Goal: Information Seeking & Learning: Learn about a topic

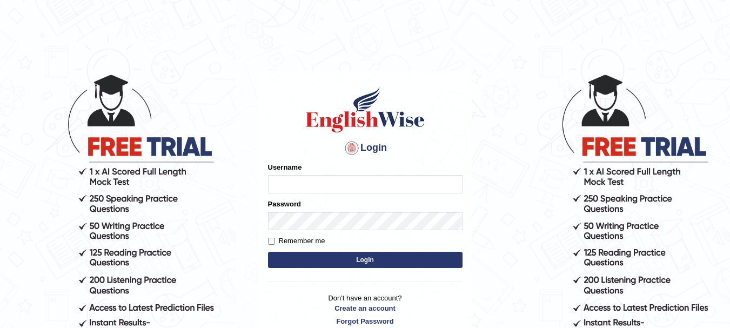
type input "anishakhatun_parramatta"
click at [359, 261] on button "Login" at bounding box center [365, 260] width 194 height 16
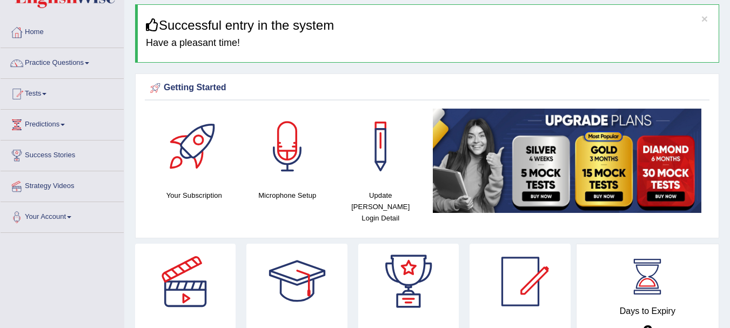
click at [490, 213] on div "Your Subscription Microphone Setup Update Pearson Login Detail" at bounding box center [427, 171] width 565 height 124
click at [566, 127] on img at bounding box center [567, 161] width 269 height 104
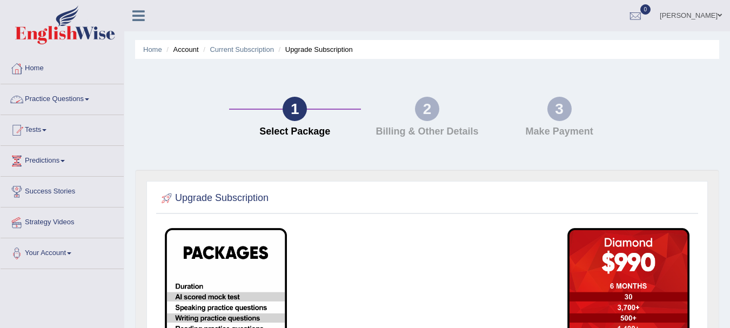
click at [80, 105] on link "Practice Questions" at bounding box center [62, 97] width 123 height 27
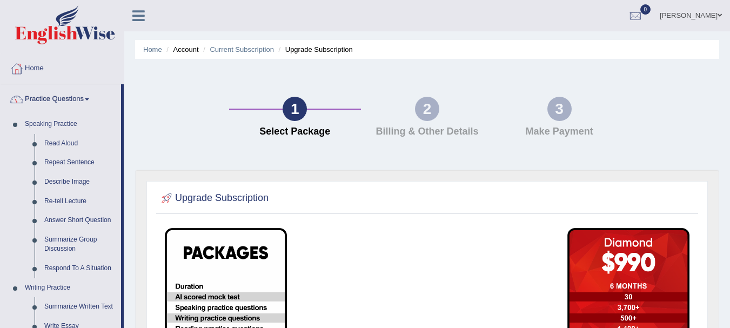
click at [80, 105] on link "Practice Questions" at bounding box center [61, 97] width 120 height 27
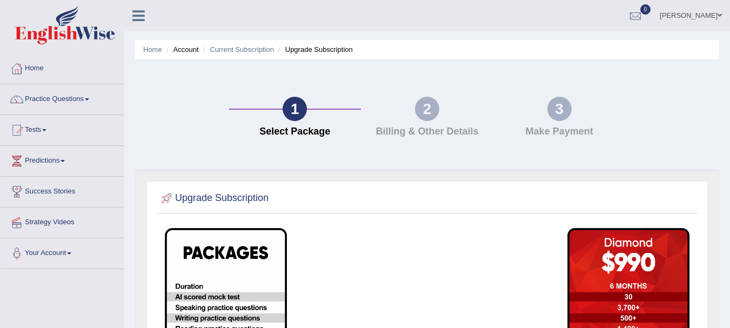
click at [80, 105] on link "Practice Questions" at bounding box center [62, 97] width 123 height 27
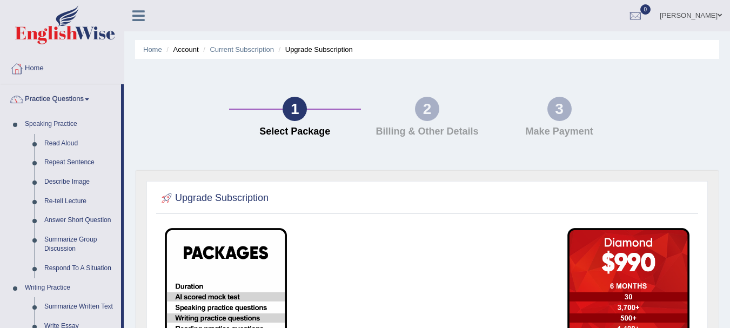
click at [128, 201] on div "Home Account Current Subscription Upgrade Subscription 1 Select Package 2 Billi…" at bounding box center [427, 274] width 606 height 548
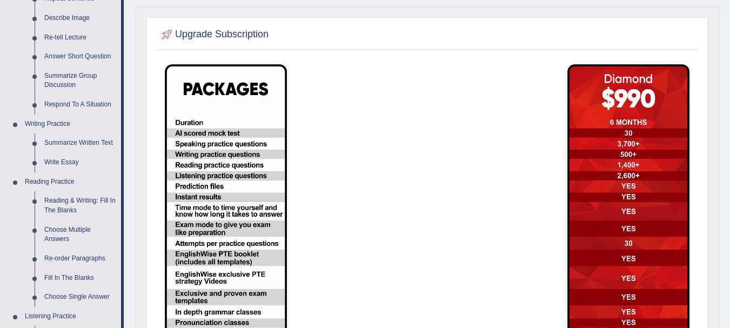
scroll to position [43, 0]
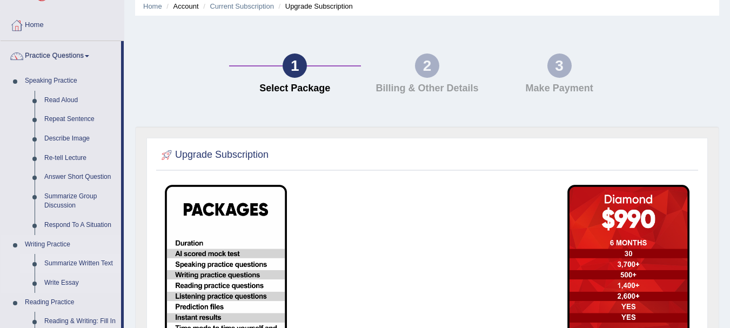
click at [84, 263] on link "Summarize Written Text" at bounding box center [80, 263] width 82 height 19
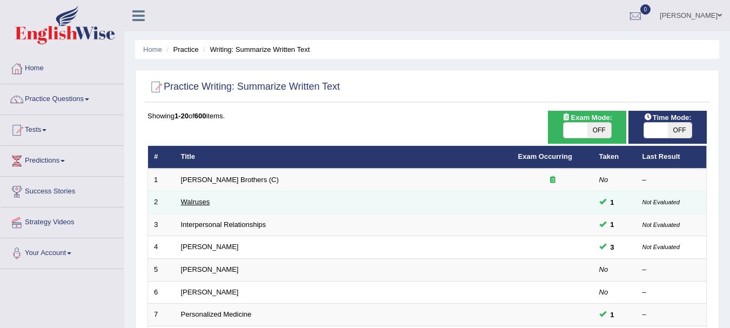
click at [201, 199] on link "Walruses" at bounding box center [195, 202] width 29 height 8
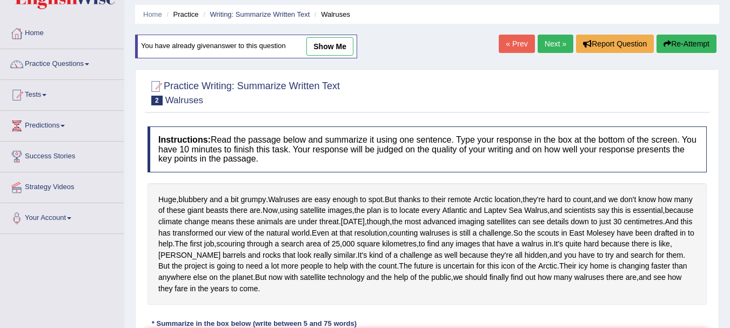
scroll to position [39, 0]
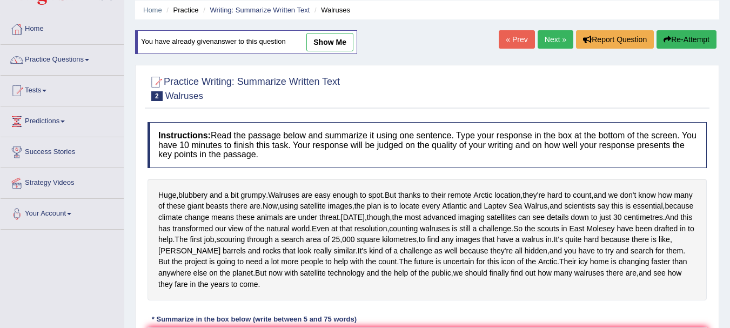
click at [338, 37] on link "show me" at bounding box center [329, 42] width 47 height 18
type textarea "Scientists say this is essential Counting walruses is still challenge because t…"
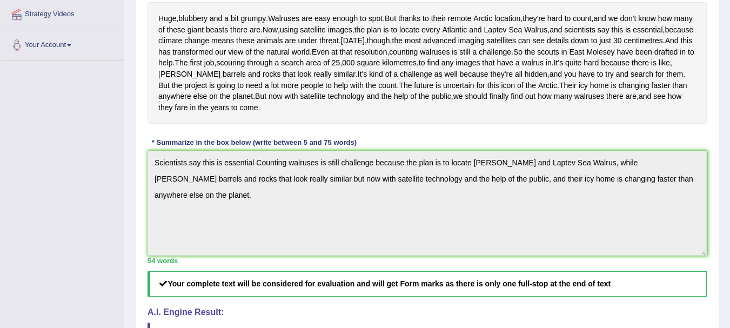
scroll to position [0, 0]
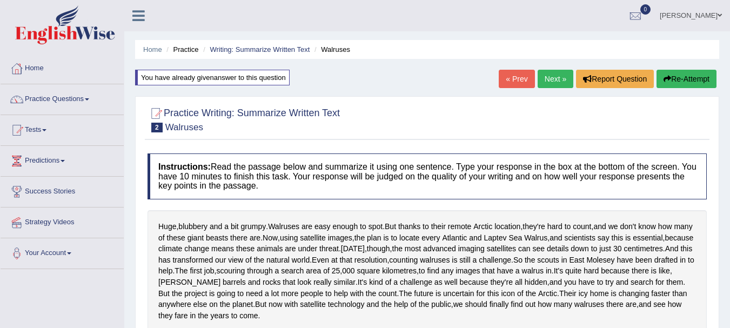
click at [545, 79] on link "Next »" at bounding box center [555, 79] width 36 height 18
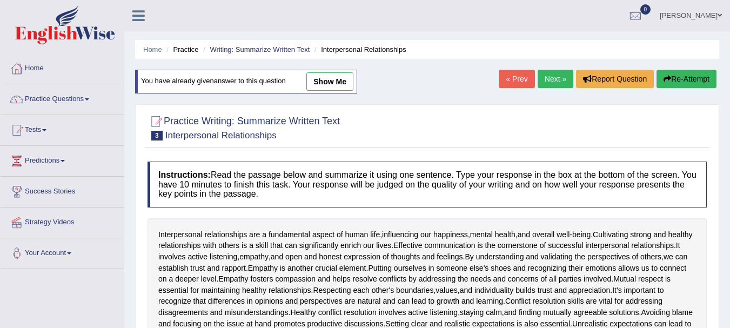
click at [545, 79] on link "Next »" at bounding box center [555, 79] width 36 height 18
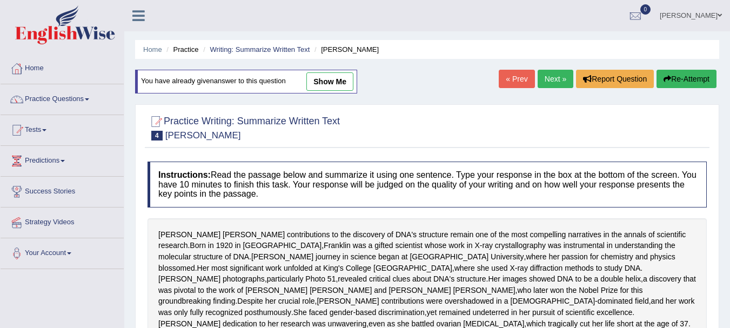
click at [556, 84] on link "Next »" at bounding box center [555, 79] width 36 height 18
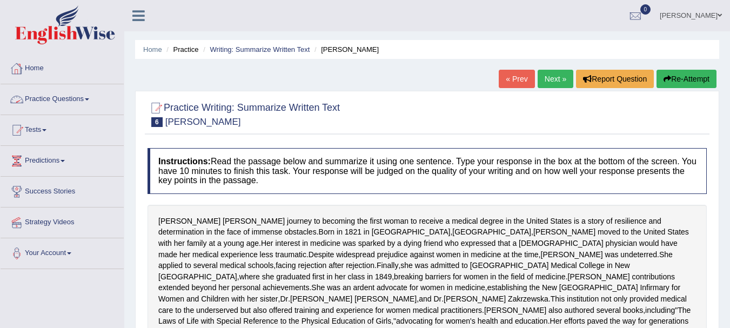
click at [75, 97] on link "Practice Questions" at bounding box center [62, 97] width 123 height 27
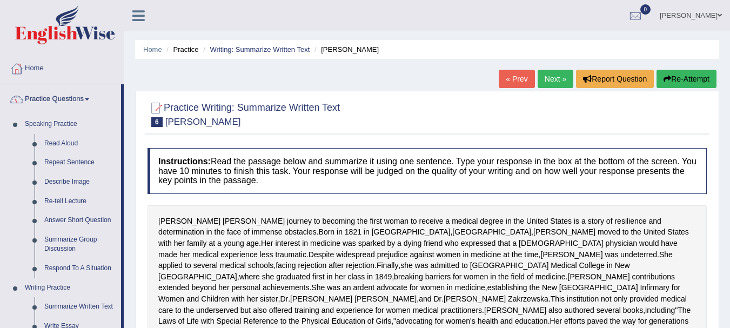
click at [129, 215] on div "Home Practice Writing: Summarize Written Text Elizabeth Blackwell « Prev Next »…" at bounding box center [427, 277] width 606 height 554
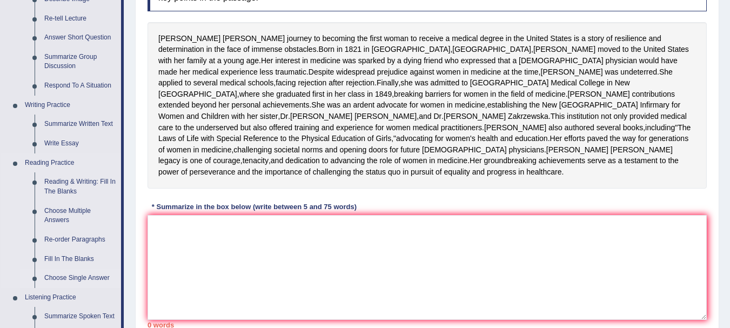
scroll to position [151, 0]
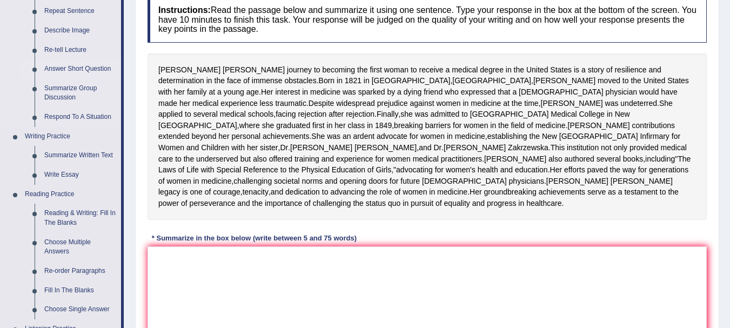
click at [78, 66] on link "Answer Short Question" at bounding box center [80, 68] width 82 height 19
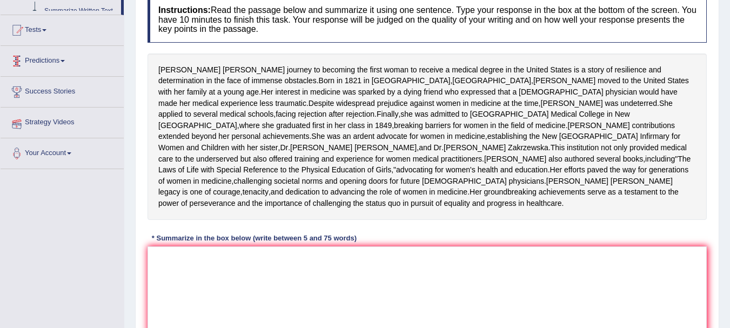
scroll to position [247, 0]
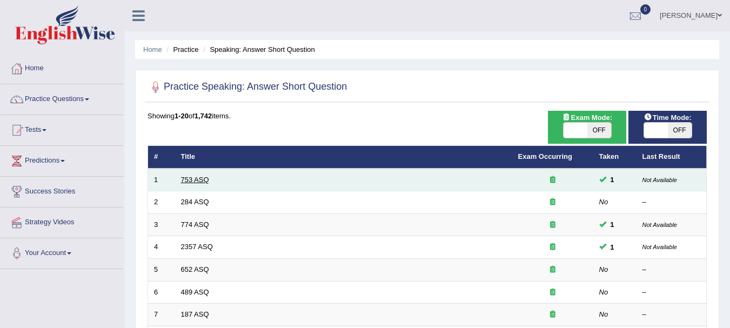
click at [203, 183] on link "753 ASQ" at bounding box center [195, 180] width 28 height 8
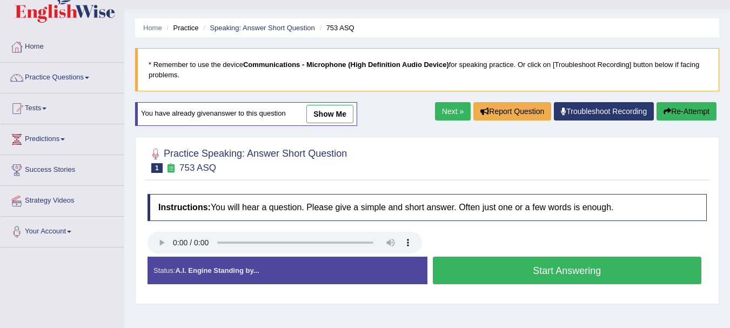
scroll to position [65, 0]
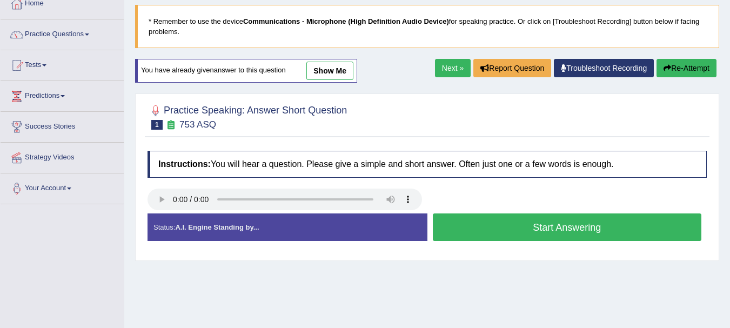
click at [526, 227] on button "Start Answering" at bounding box center [567, 227] width 269 height 28
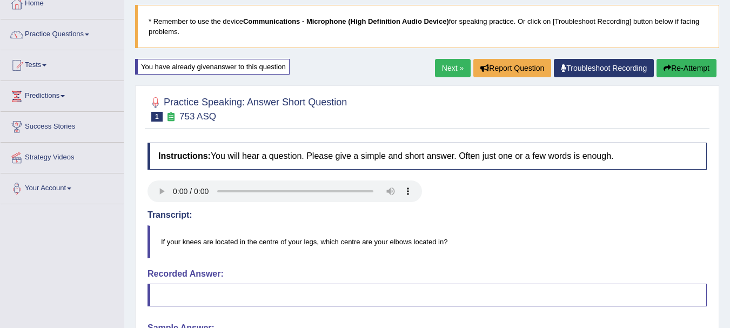
click at [566, 245] on blockquote "If your knees are located in the centre of your legs, which centre are your elb…" at bounding box center [426, 241] width 559 height 33
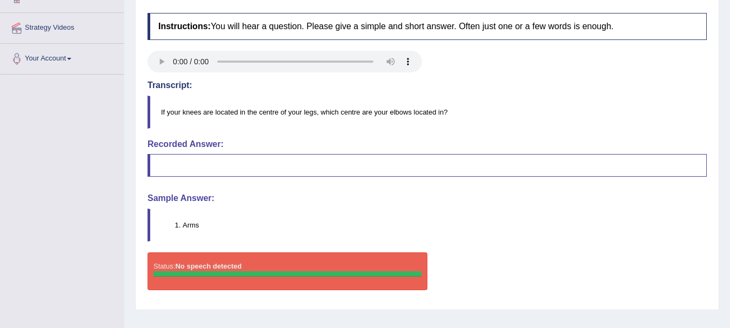
scroll to position [0, 0]
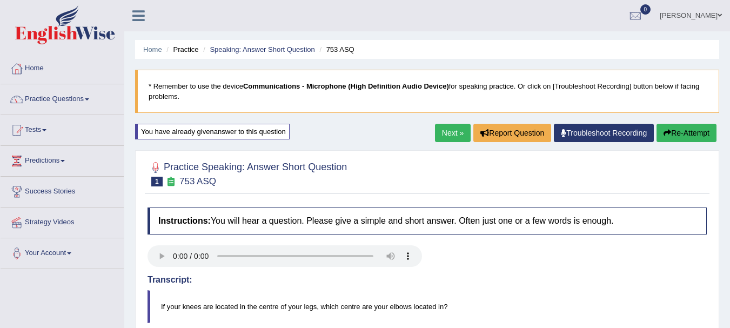
click at [446, 120] on div "Home Practice Speaking: Answer Short Question 753 ASQ * Remember to use the dev…" at bounding box center [427, 270] width 606 height 540
click at [443, 127] on link "Next »" at bounding box center [453, 133] width 36 height 18
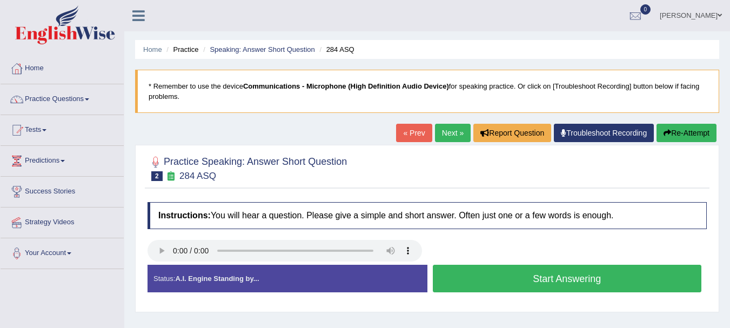
click at [492, 278] on button "Start Answering" at bounding box center [567, 279] width 269 height 28
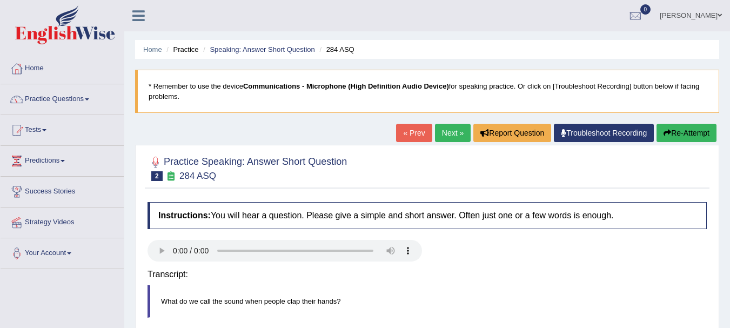
click at [508, 248] on div at bounding box center [427, 252] width 570 height 24
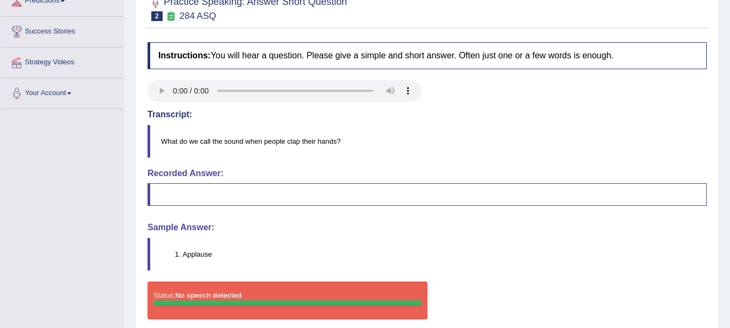
scroll to position [173, 0]
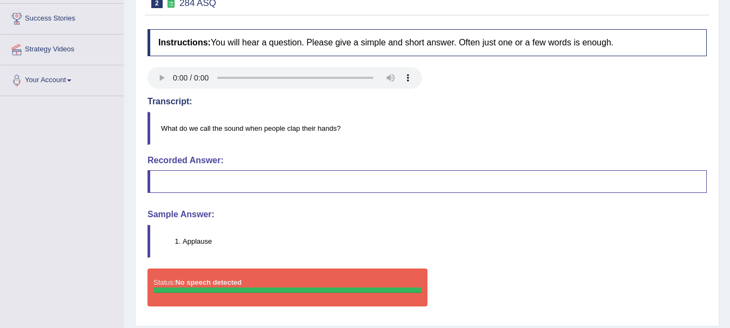
click at [199, 242] on li "Applause" at bounding box center [444, 241] width 523 height 10
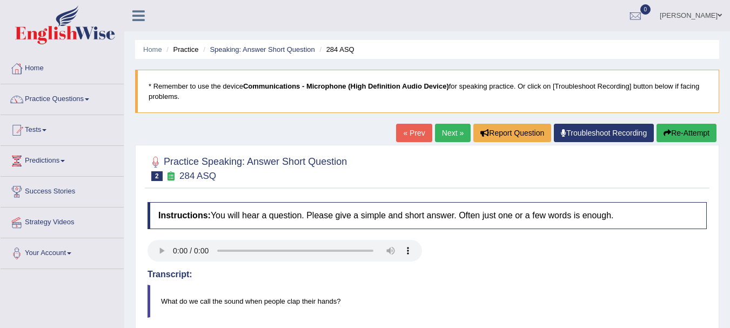
click at [438, 126] on link "Next »" at bounding box center [453, 133] width 36 height 18
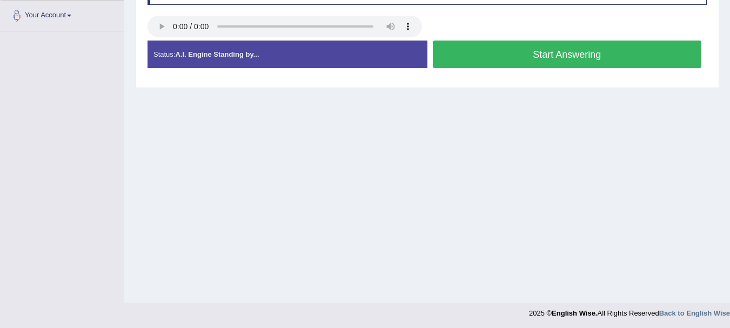
scroll to position [239, 0]
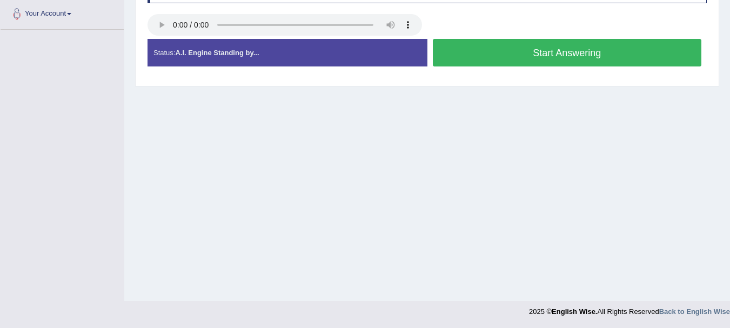
click at [497, 47] on button "Start Answering" at bounding box center [567, 53] width 269 height 28
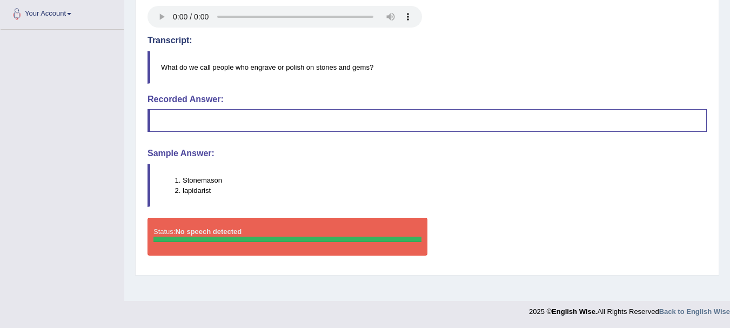
scroll to position [0, 0]
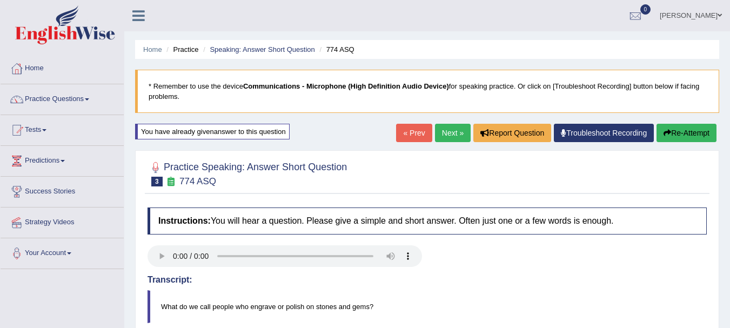
click at [457, 135] on link "Next »" at bounding box center [453, 133] width 36 height 18
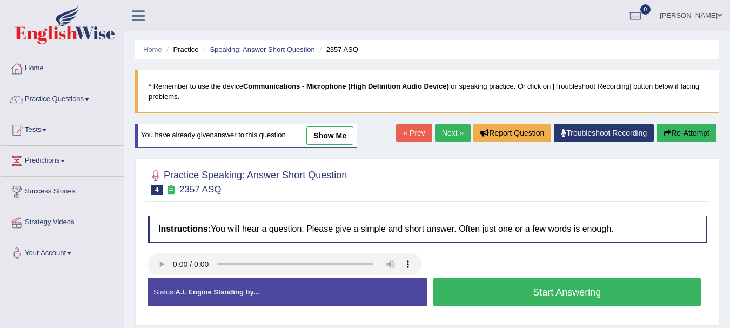
click at [353, 192] on div at bounding box center [426, 181] width 559 height 33
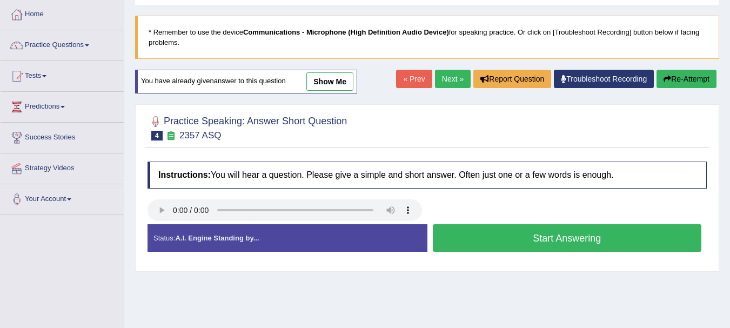
scroll to position [108, 0]
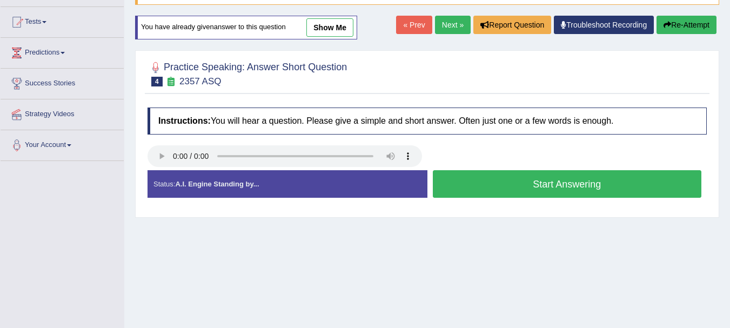
click at [525, 183] on button "Start Answering" at bounding box center [567, 184] width 269 height 28
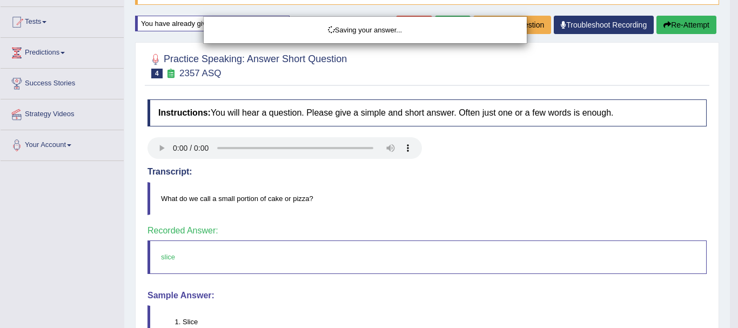
click at [525, 183] on div "Saving your answer..." at bounding box center [369, 164] width 738 height 328
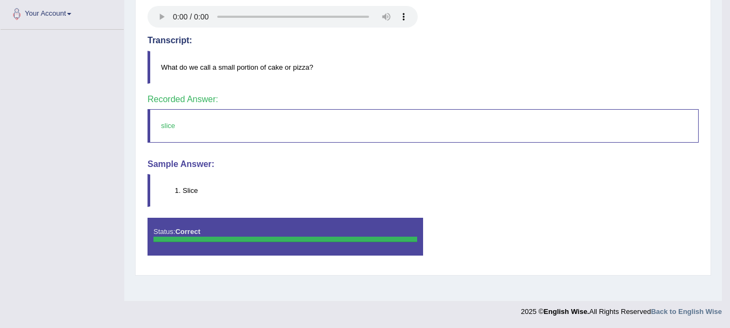
scroll to position [0, 0]
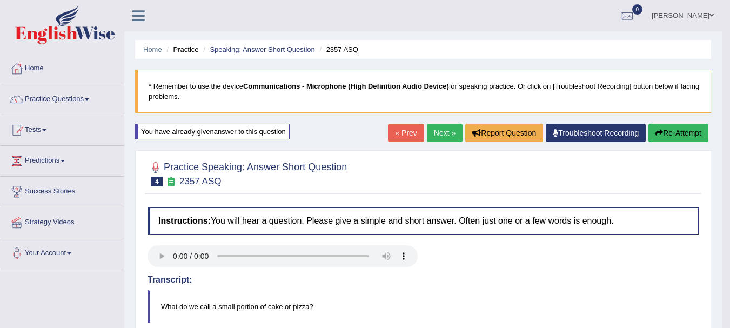
click at [446, 125] on link "Next »" at bounding box center [445, 133] width 36 height 18
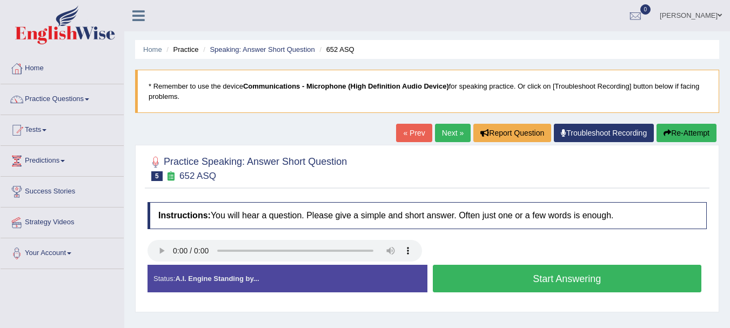
drag, startPoint x: 0, startPoint y: 0, endPoint x: 405, endPoint y: 162, distance: 435.9
click at [405, 162] on div at bounding box center [426, 167] width 559 height 33
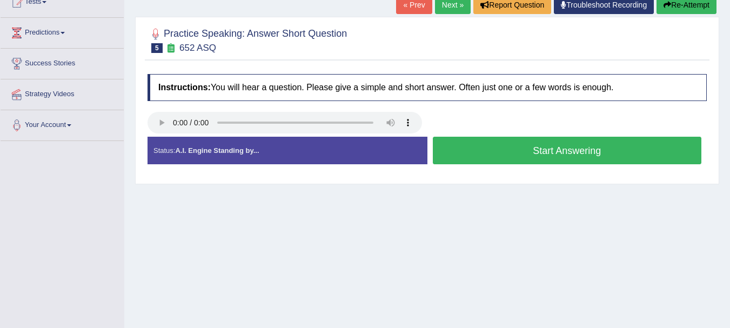
scroll to position [130, 0]
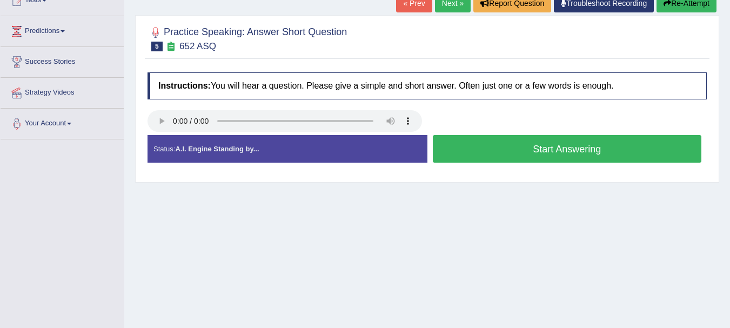
click at [506, 153] on button "Start Answering" at bounding box center [567, 149] width 269 height 28
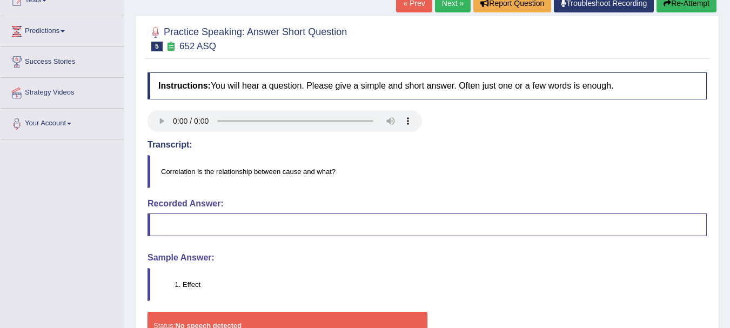
click at [455, 8] on link "Next »" at bounding box center [453, 3] width 36 height 18
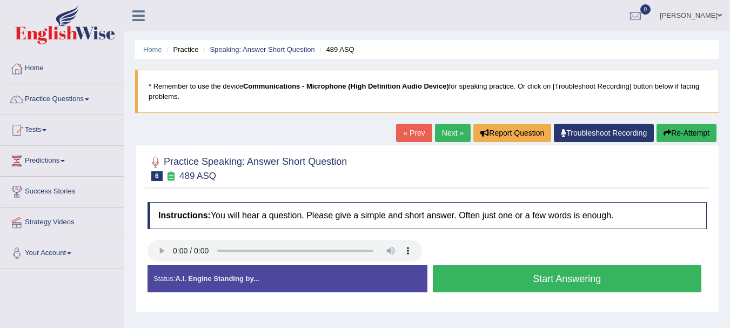
click at [290, 135] on div "Home Practice Speaking: Answer Short Question 489 ASQ * Remember to use the dev…" at bounding box center [427, 270] width 606 height 540
click at [544, 277] on button "Start Answering" at bounding box center [567, 279] width 269 height 28
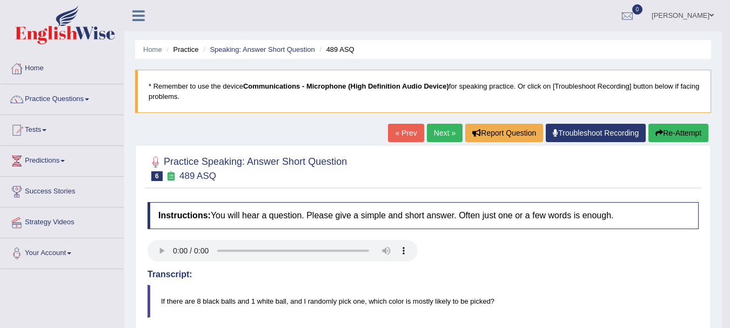
click at [565, 258] on div at bounding box center [423, 252] width 562 height 24
click at [434, 129] on link "Next »" at bounding box center [445, 133] width 36 height 18
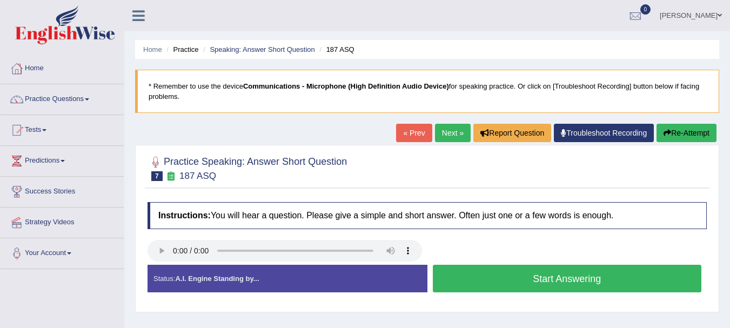
click at [433, 147] on div "Practice Speaking: Answer Short Question 7 187 ASQ Instructions: You will hear …" at bounding box center [427, 228] width 584 height 167
click at [321, 173] on h2 "Practice Speaking: Answer Short Question 7 187 ASQ" at bounding box center [246, 167] width 199 height 27
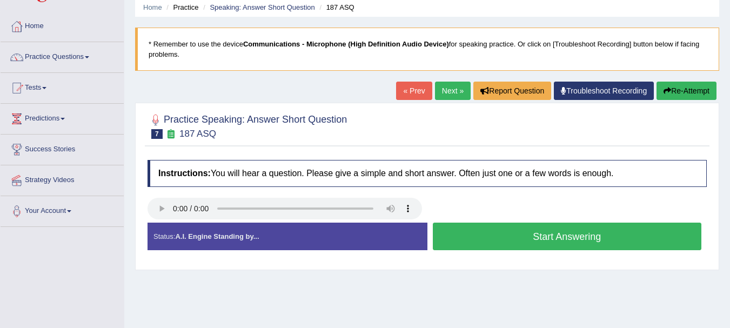
scroll to position [43, 0]
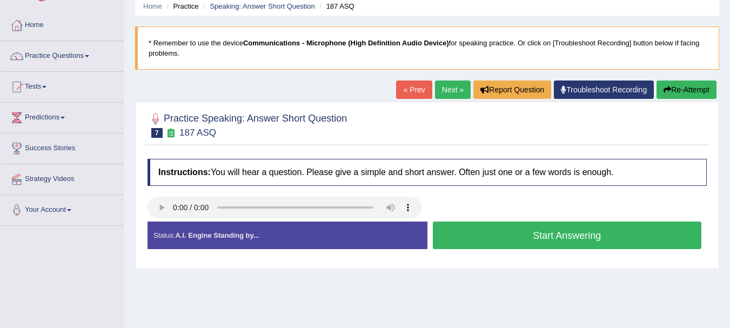
click at [492, 236] on button "Start Answering" at bounding box center [567, 235] width 269 height 28
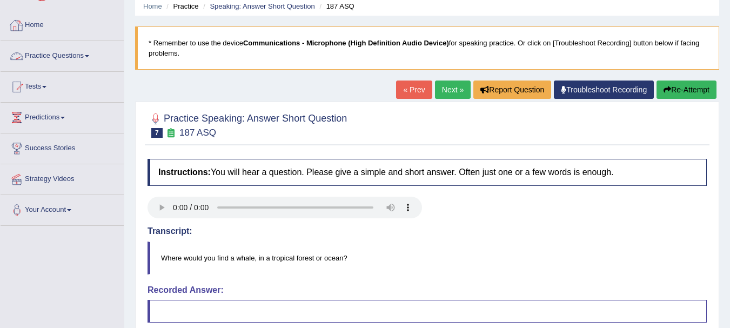
click at [98, 51] on link "Practice Questions" at bounding box center [62, 54] width 123 height 27
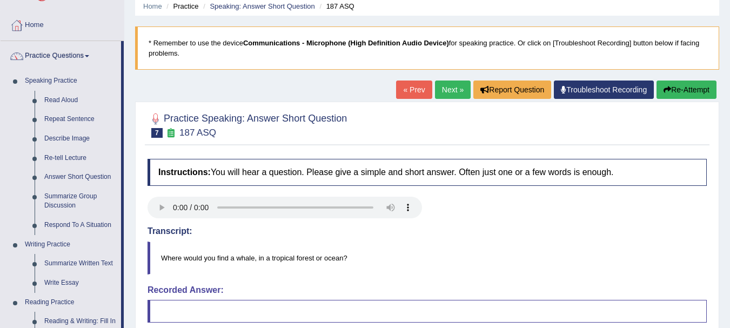
click at [129, 90] on div "Home Practice Speaking: Answer Short Question 187 ASQ * Remember to use the dev…" at bounding box center [427, 227] width 606 height 540
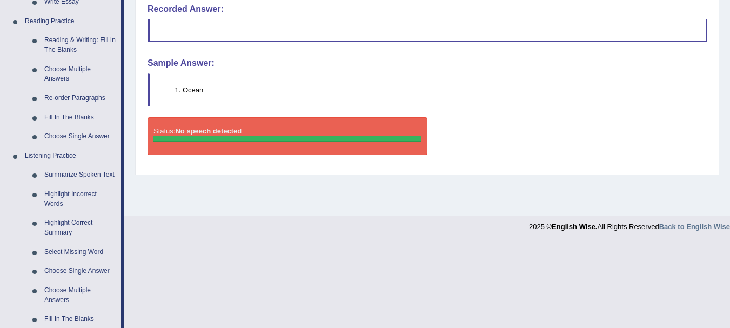
scroll to position [259, 0]
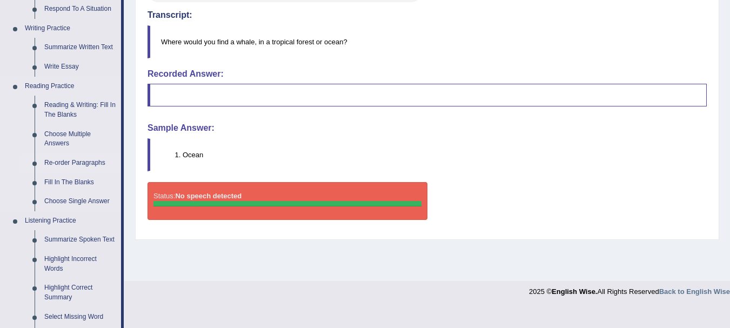
click at [85, 160] on link "Re-order Paragraphs" at bounding box center [80, 162] width 82 height 19
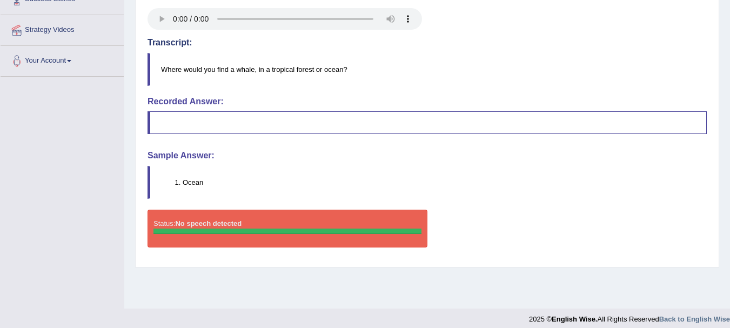
scroll to position [239, 0]
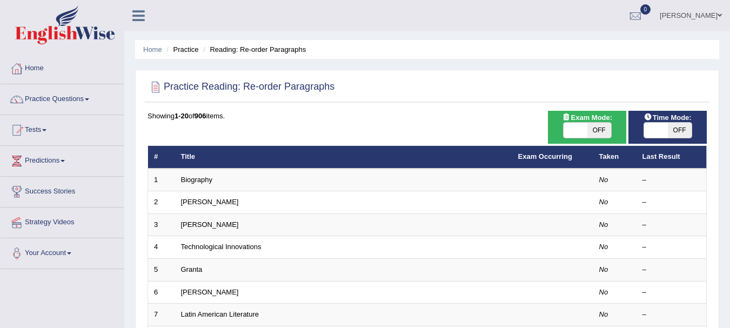
click at [189, 182] on link "Biography" at bounding box center [197, 180] width 32 height 8
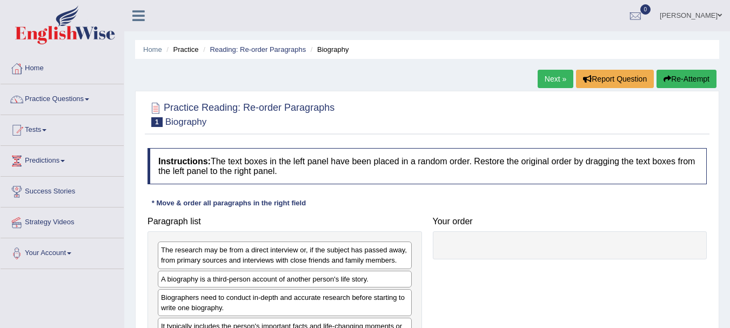
click at [298, 146] on div "Instructions: The text boxes in the left panel have been placed in a random ord…" at bounding box center [427, 265] width 565 height 245
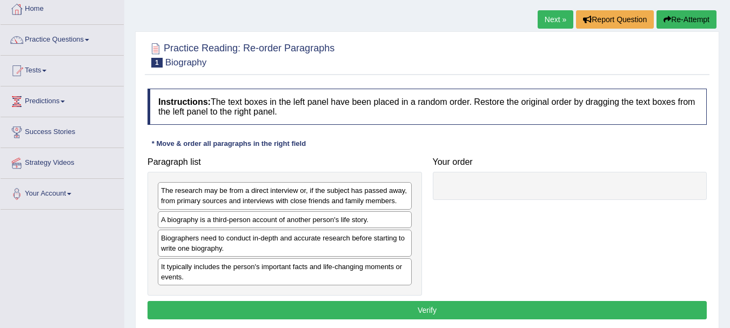
scroll to position [108, 0]
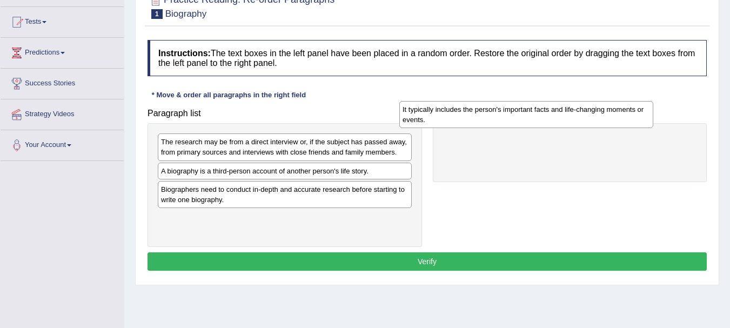
drag, startPoint x: 416, startPoint y: 212, endPoint x: 628, endPoint y: 110, distance: 234.8
click at [628, 110] on div "It typically includes the person's important facts and life-changing moments or…" at bounding box center [526, 114] width 254 height 27
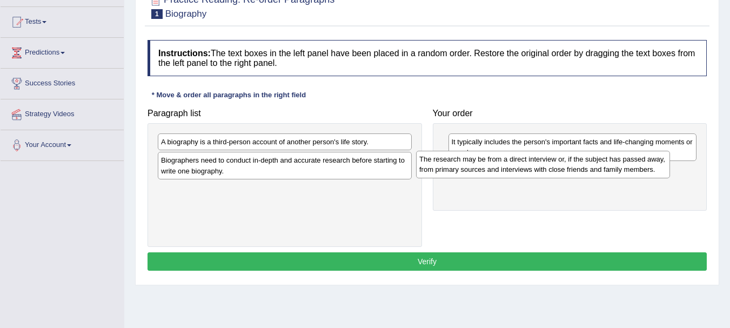
drag, startPoint x: 366, startPoint y: 147, endPoint x: 623, endPoint y: 165, distance: 257.2
click at [624, 165] on div "The research may be from a direct interview or, if the subject has passed away,…" at bounding box center [543, 164] width 254 height 27
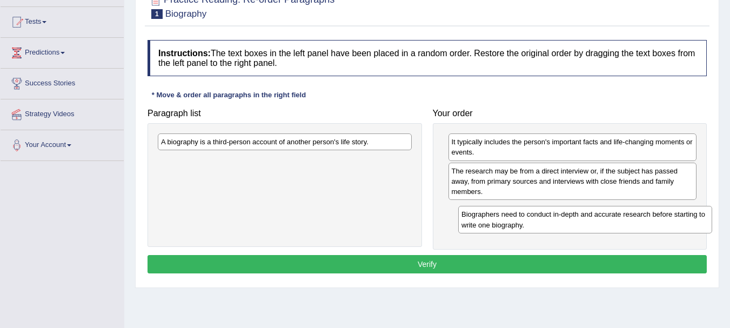
drag, startPoint x: 310, startPoint y: 172, endPoint x: 610, endPoint y: 226, distance: 305.2
click at [610, 226] on div "Biographers need to conduct in-depth and accurate research before starting to w…" at bounding box center [585, 219] width 254 height 27
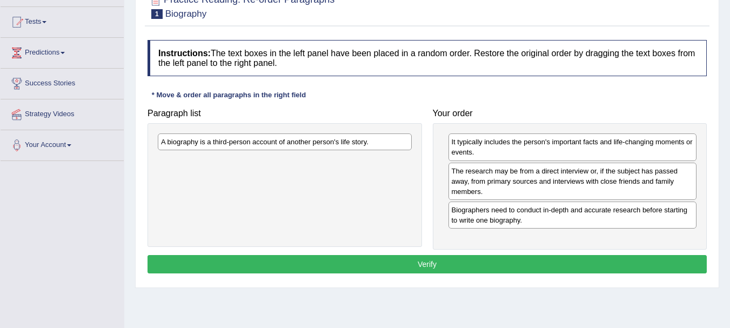
click at [376, 148] on div "A biography is a third-person account of another person's life story." at bounding box center [285, 141] width 254 height 17
drag, startPoint x: 376, startPoint y: 148, endPoint x: 402, endPoint y: 150, distance: 26.0
click at [402, 150] on div "A biography is a third-person account of another person's life story." at bounding box center [311, 144] width 254 height 17
click at [353, 256] on button "Verify" at bounding box center [426, 264] width 559 height 18
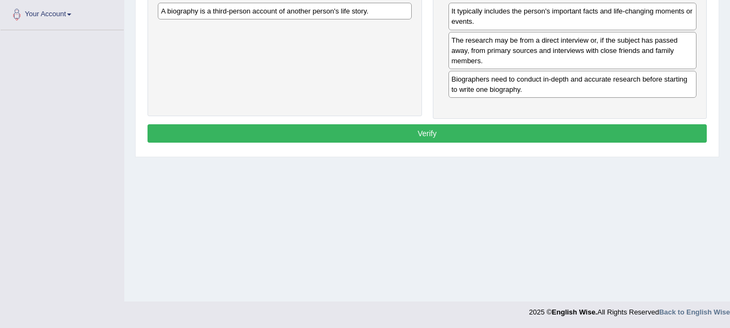
scroll to position [239, 0]
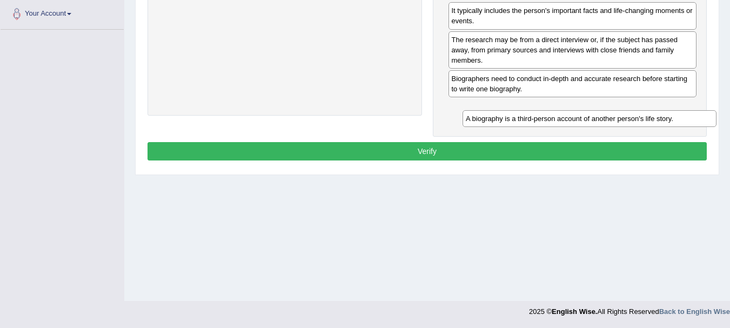
drag, startPoint x: 382, startPoint y: 17, endPoint x: 687, endPoint y: 125, distance: 323.3
click at [687, 125] on div "A biography is a third-person account of another person's life story." at bounding box center [589, 118] width 254 height 17
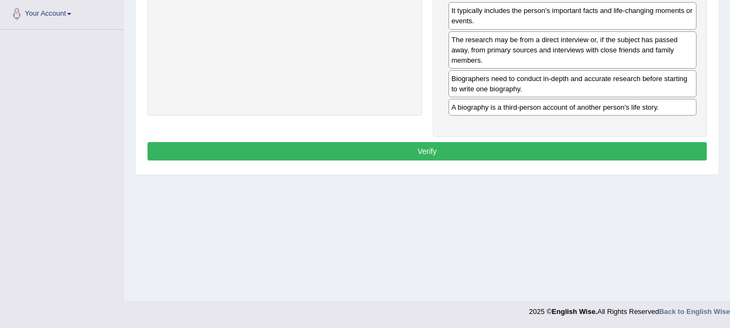
click at [532, 159] on button "Verify" at bounding box center [426, 151] width 559 height 18
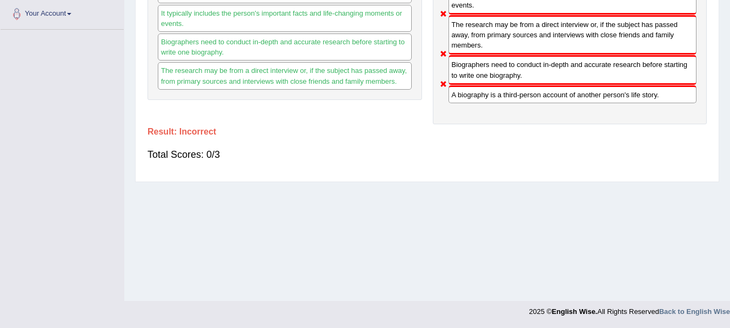
click at [532, 159] on div "Total Scores: 0/3" at bounding box center [426, 155] width 559 height 26
click at [533, 154] on div "Total Scores: 0/3" at bounding box center [426, 155] width 559 height 26
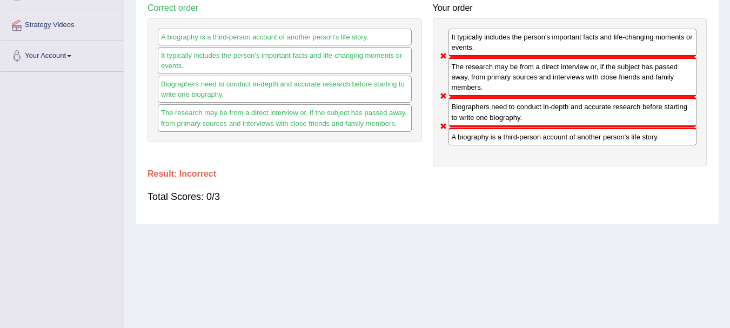
scroll to position [196, 0]
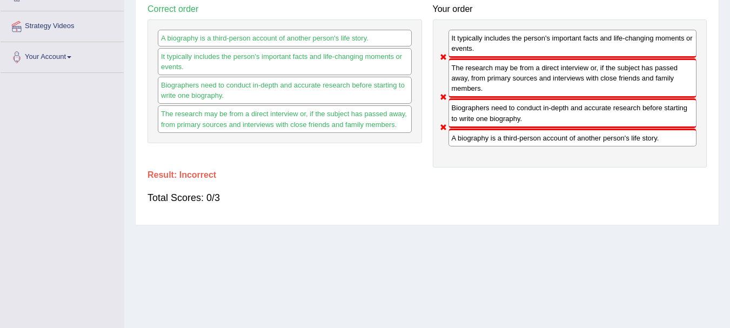
click at [612, 201] on div "Total Scores: 0/3" at bounding box center [426, 198] width 559 height 26
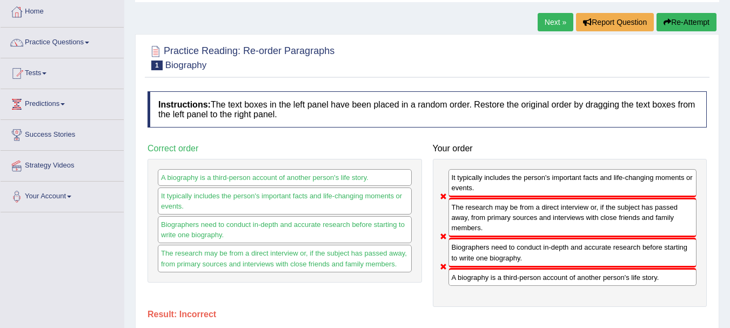
scroll to position [0, 0]
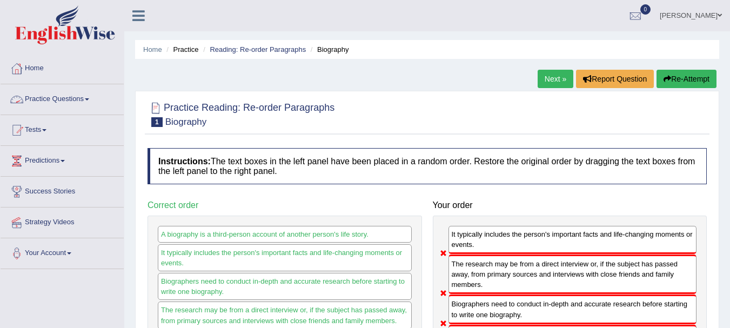
click at [83, 97] on link "Practice Questions" at bounding box center [62, 97] width 123 height 27
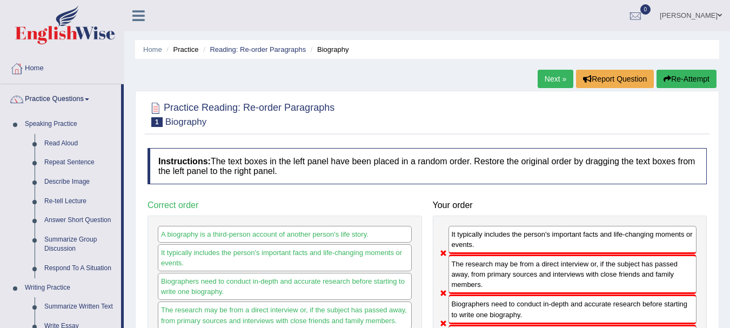
click at [130, 218] on div "Home Practice Reading: Re-order Paragraphs Biography Next » Report Question Re-…" at bounding box center [427, 270] width 606 height 540
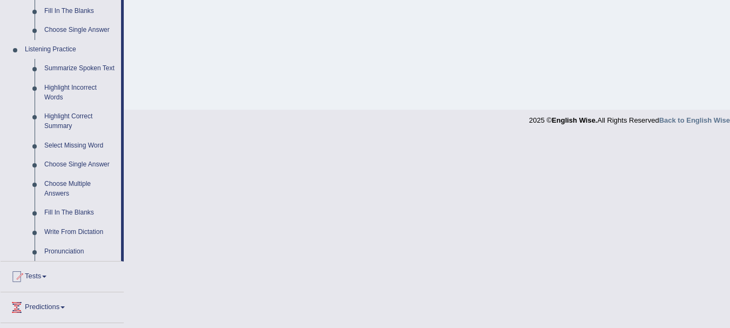
scroll to position [432, 0]
click at [97, 66] on link "Summarize Spoken Text" at bounding box center [80, 66] width 82 height 19
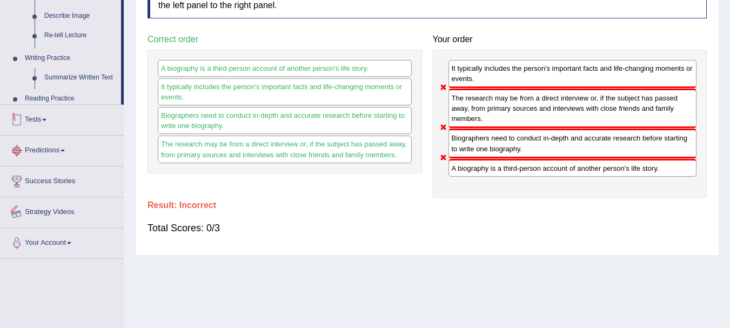
scroll to position [239, 0]
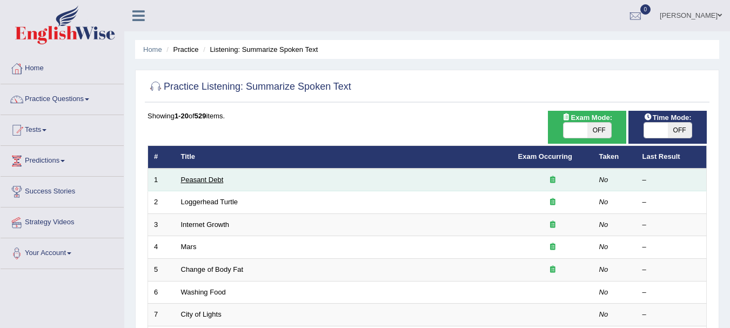
click at [212, 181] on link "Peasant Debt" at bounding box center [202, 180] width 43 height 8
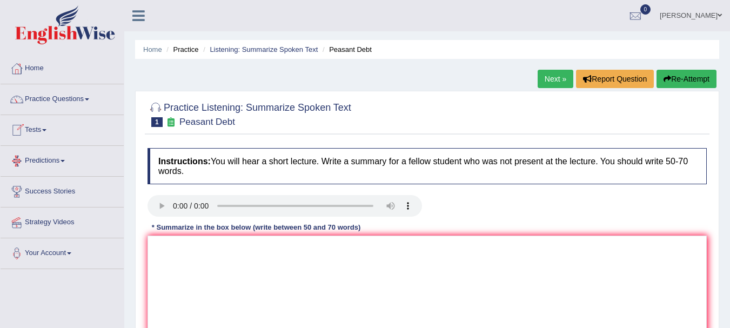
click at [69, 159] on link "Predictions" at bounding box center [62, 159] width 123 height 27
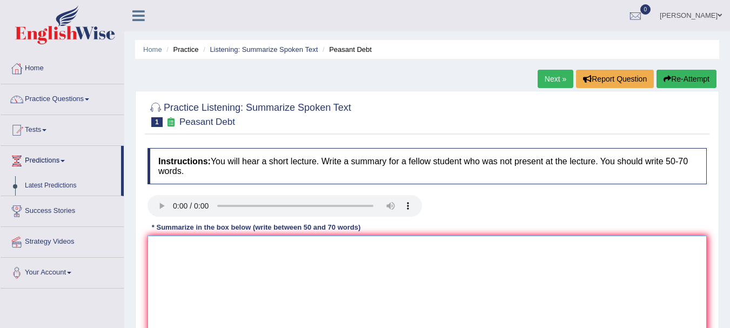
click at [218, 250] on textarea at bounding box center [426, 288] width 559 height 105
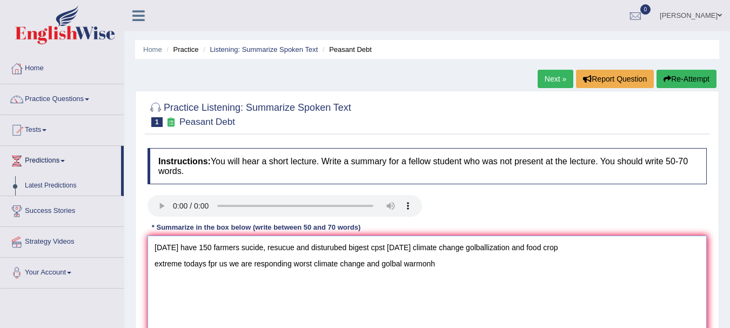
click at [156, 246] on textarea "today have 150 farmers sucide, resucue and disturubed bigest cpst today climate…" at bounding box center [426, 288] width 559 height 105
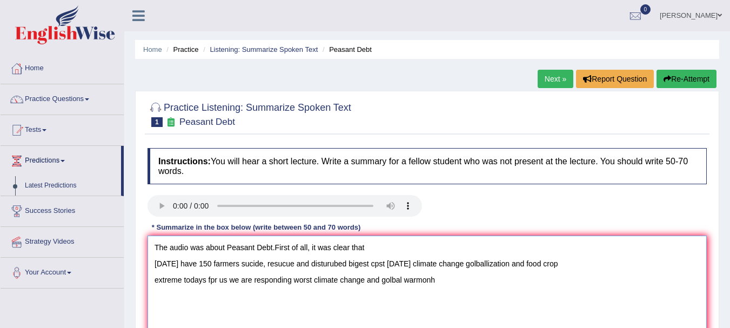
click at [154, 260] on textarea "The audio was about Peasant Debt.First of all, it was clear that today have 150…" at bounding box center [426, 288] width 559 height 105
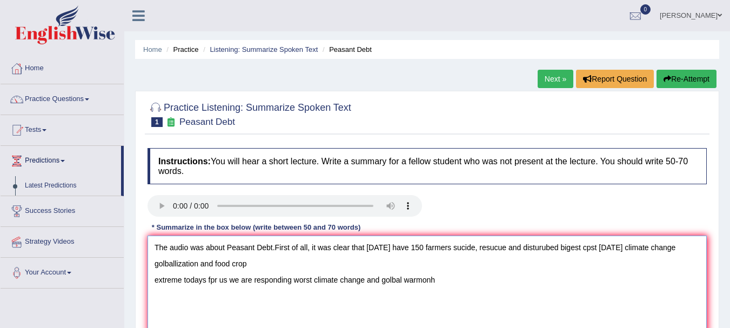
click at [474, 247] on textarea "The audio was about Peasant Debt.First of all, it was clear that today have 150…" at bounding box center [426, 288] width 559 height 105
drag, startPoint x: 474, startPoint y: 247, endPoint x: 629, endPoint y: 261, distance: 155.6
click at [629, 261] on textarea "The audio was about Peasant Debt.First of all, it was clear that today have 150…" at bounding box center [426, 288] width 559 height 105
click at [629, 248] on textarea "The audio was about Peasant Debt.First of all, it was clear that today have 150…" at bounding box center [426, 288] width 559 height 105
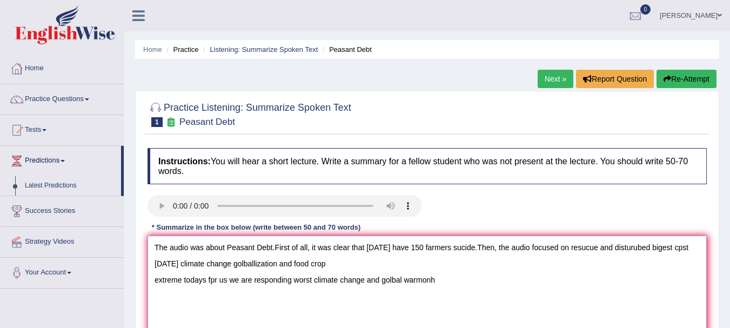
click at [662, 246] on textarea "The audio was about Peasant Debt.First of all, it was clear that today have 150…" at bounding box center [426, 288] width 559 height 105
click at [683, 247] on textarea "The audio was about Peasant Debt.First of all, it was clear that today have 150…" at bounding box center [426, 288] width 559 height 105
click at [643, 247] on textarea "The audio was about Peasant Debt.First of all, it was clear that today have 150…" at bounding box center [426, 288] width 559 height 105
click at [192, 263] on textarea "The audio was about Peasant Debt.First of all, it was clear that today have 150…" at bounding box center [426, 288] width 559 height 105
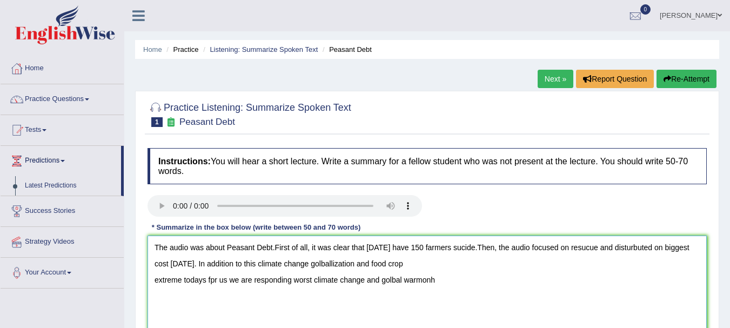
click at [397, 263] on textarea "The audio was about Peasant Debt.First of all, it was clear that today have 150…" at bounding box center [426, 288] width 559 height 105
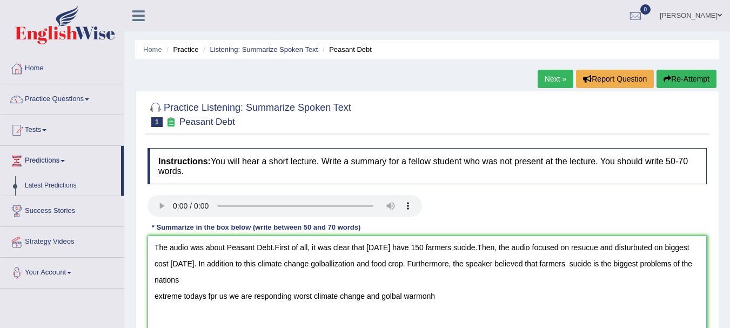
click at [432, 251] on textarea "The audio was about Peasant Debt.First of all, it was clear that today have 150…" at bounding box center [426, 288] width 559 height 105
click at [412, 272] on textarea "The audio was about Peasant Debt.First of all, it was clear that today have 150…" at bounding box center [426, 288] width 559 height 105
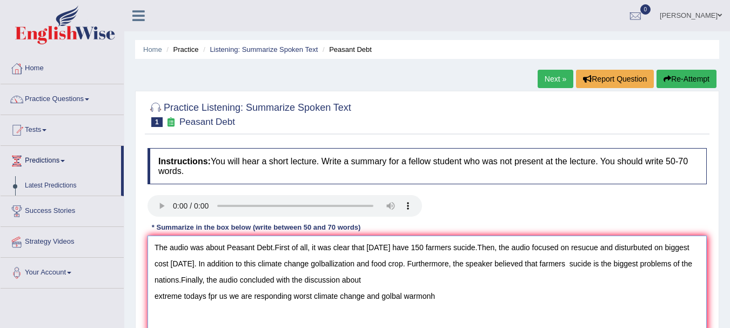
click at [157, 295] on textarea "The audio was about Peasant Debt.First of all, it was clear that today have 150…" at bounding box center [426, 288] width 559 height 105
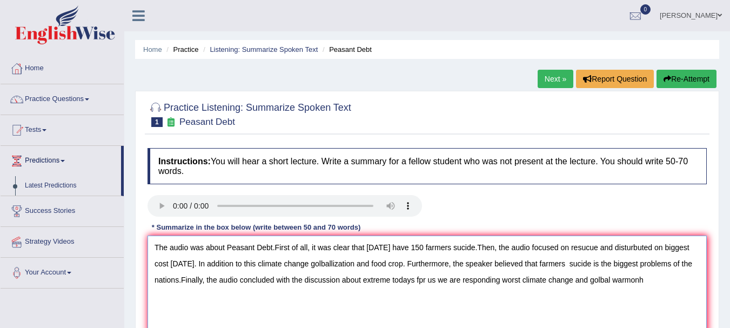
click at [424, 278] on textarea "The audio was about Peasant Debt.First of all, it was clear that today have 150…" at bounding box center [426, 288] width 559 height 105
click at [601, 278] on textarea "The audio was about Peasant Debt.First of all, it was clear that today have 150…" at bounding box center [426, 288] width 559 height 105
click at [671, 280] on textarea "The audio was about Peasant Debt.First of all, it was clear that today have 150…" at bounding box center [426, 288] width 559 height 105
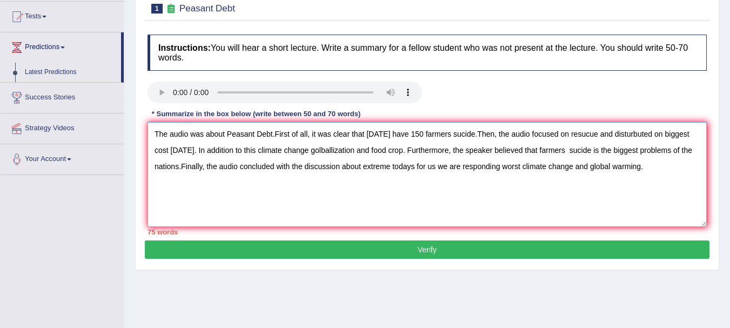
scroll to position [109, 0]
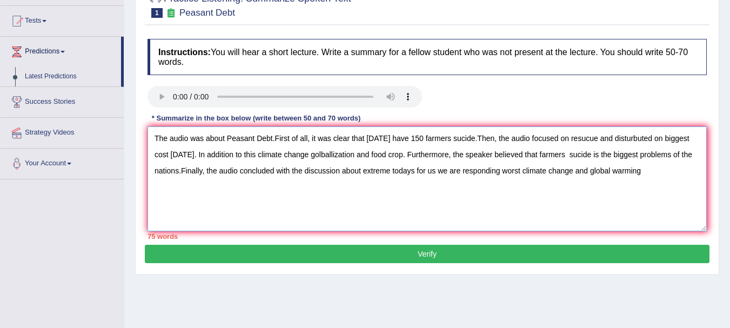
click at [178, 169] on textarea "The audio was about Peasant Debt.First of all, it was clear that today have 150…" at bounding box center [426, 178] width 559 height 105
click at [563, 157] on textarea "The audio was about Peasant Debt.First of all, it was clear that today have 150…" at bounding box center [426, 178] width 559 height 105
click at [340, 169] on textarea "The audio was about Peasant Debt.First of all, it was clear that today have 150…" at bounding box center [426, 178] width 559 height 105
click at [387, 170] on textarea "The audio was about Peasant Debt.First of all, it was clear that today have 150…" at bounding box center [426, 178] width 559 height 105
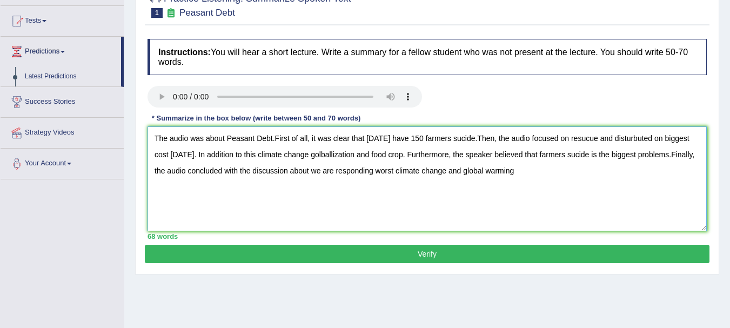
type textarea "The audio was about Peasant Debt.First of all, it was clear that today have 150…"
click at [384, 249] on button "Verify" at bounding box center [427, 254] width 565 height 18
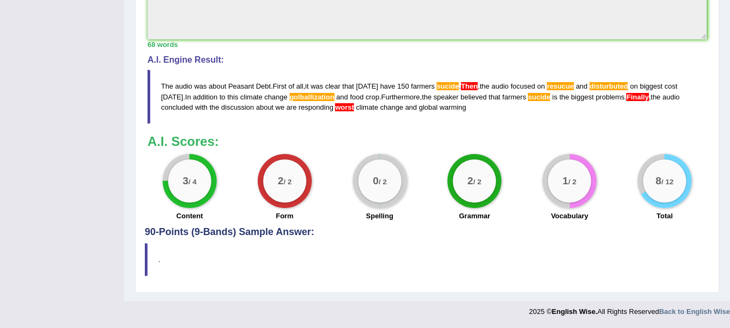
scroll to position [122, 0]
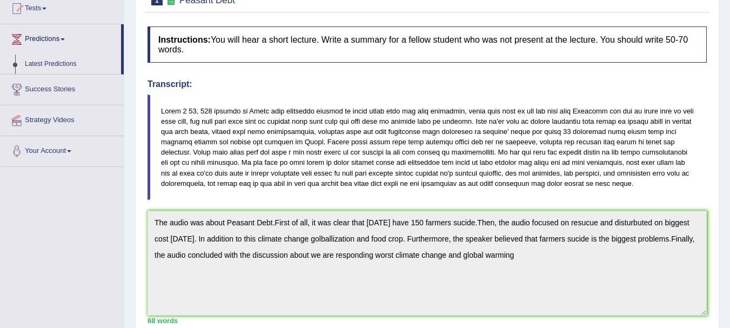
click at [721, 245] on div "Home Practice Listening: Summarize Spoken Text Peasant Debt Next » Report Quest…" at bounding box center [427, 227] width 606 height 698
click at [121, 46] on li "Predictions Latest Predictions" at bounding box center [62, 49] width 123 height 50
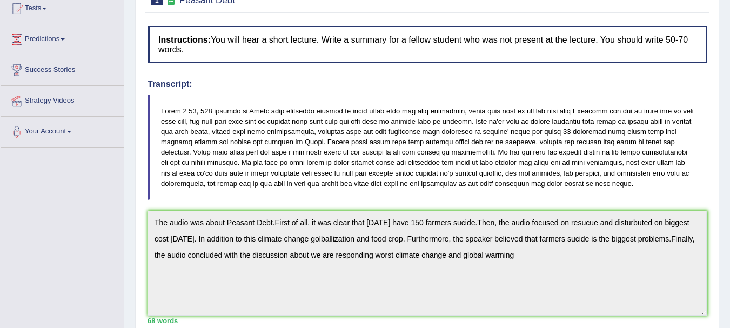
drag, startPoint x: 121, startPoint y: 46, endPoint x: 122, endPoint y: 36, distance: 9.7
click at [122, 36] on link "Predictions" at bounding box center [62, 37] width 123 height 27
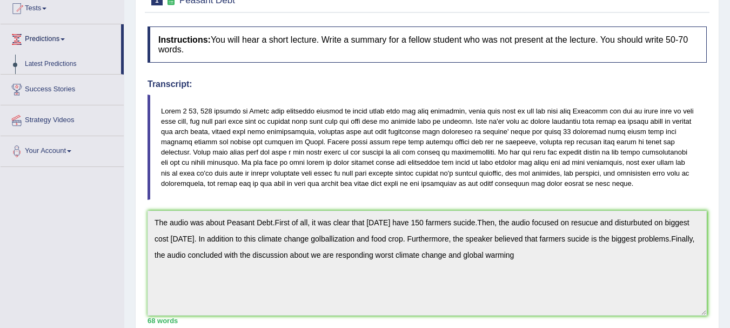
click at [126, 22] on div "Home Practice Listening: Summarize Spoken Text Peasant Debt Next » Report Quest…" at bounding box center [427, 227] width 606 height 698
click at [125, 5] on div "Home Practice Listening: Summarize Spoken Text Peasant Debt Next » Report Quest…" at bounding box center [427, 227] width 606 height 698
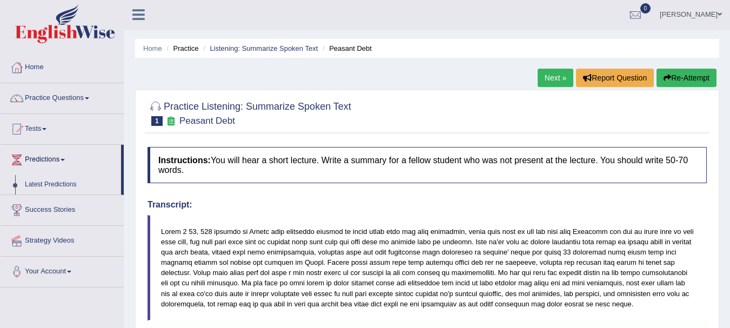
scroll to position [0, 0]
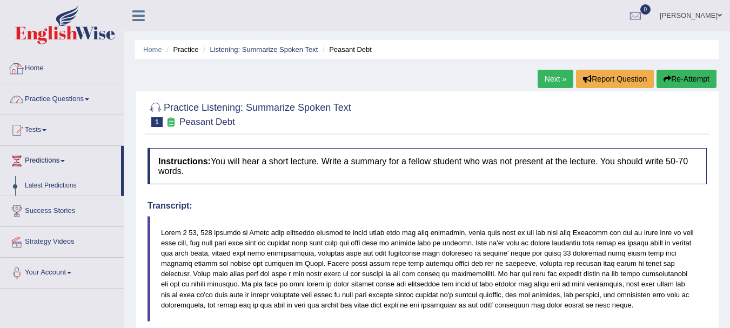
click at [84, 108] on link "Practice Questions" at bounding box center [62, 97] width 123 height 27
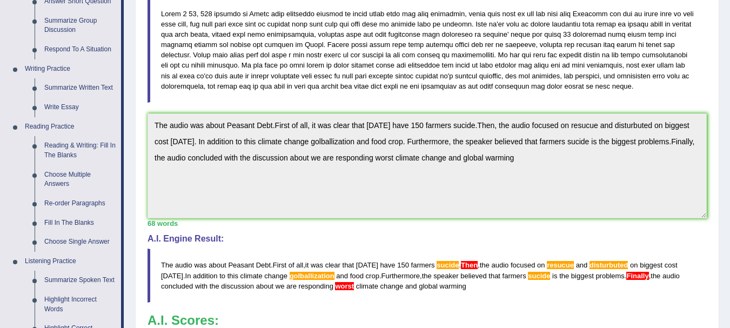
scroll to position [220, 0]
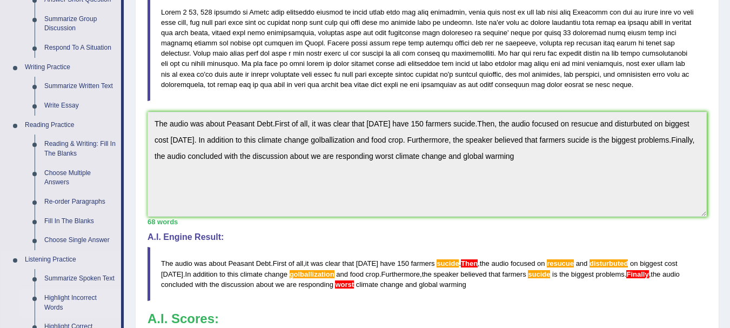
click at [70, 294] on link "Highlight Incorrect Words" at bounding box center [80, 302] width 82 height 29
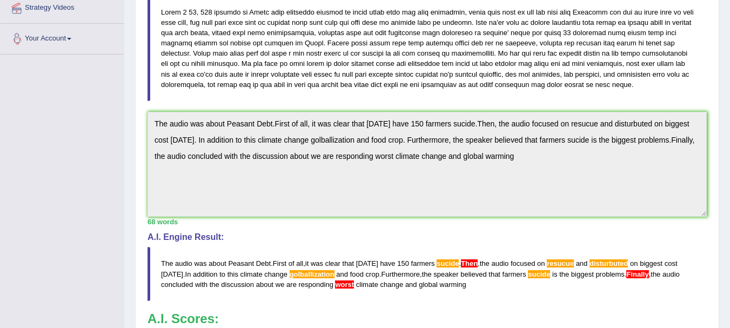
scroll to position [241, 0]
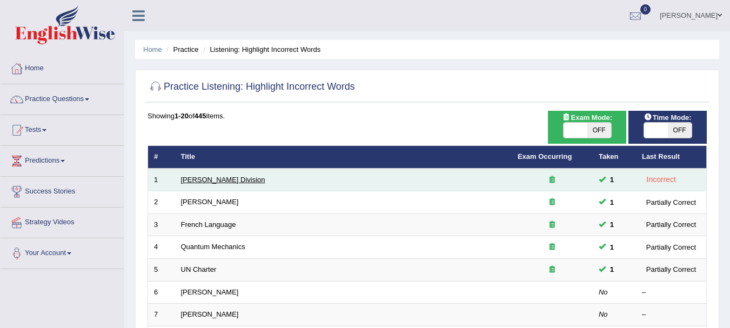
click at [206, 180] on link "[PERSON_NAME] Division" at bounding box center [223, 180] width 84 height 8
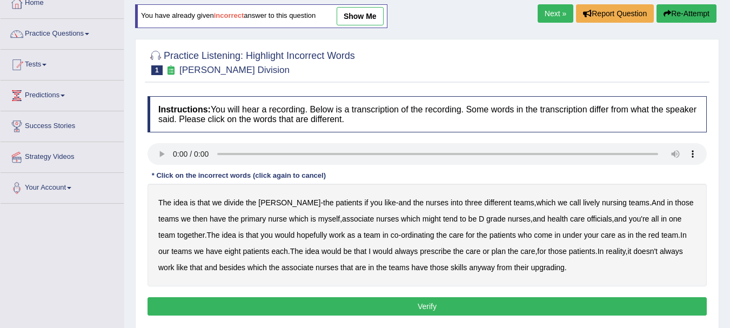
scroll to position [66, 0]
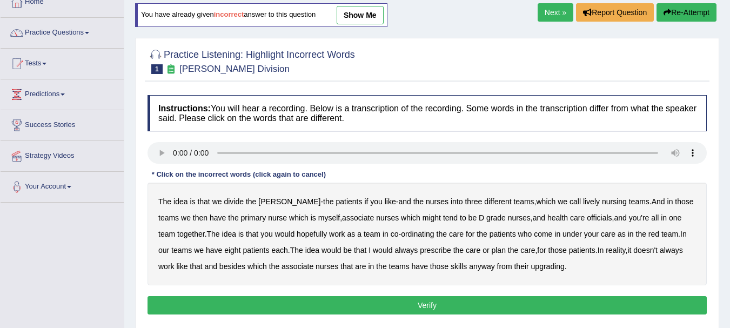
click at [583, 200] on b "lively" at bounding box center [591, 201] width 17 height 9
click at [422, 218] on b "might" at bounding box center [431, 217] width 18 height 9
click at [372, 298] on button "Verify" at bounding box center [426, 305] width 559 height 18
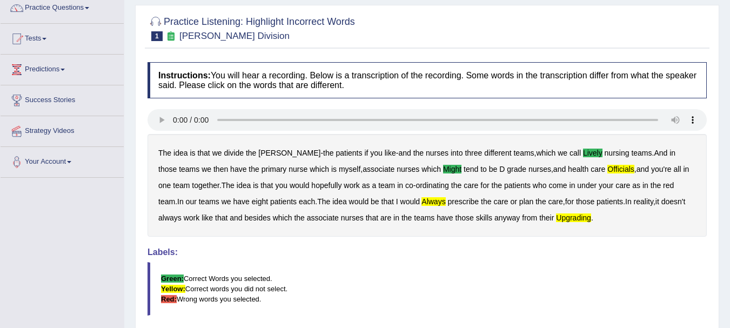
scroll to position [0, 0]
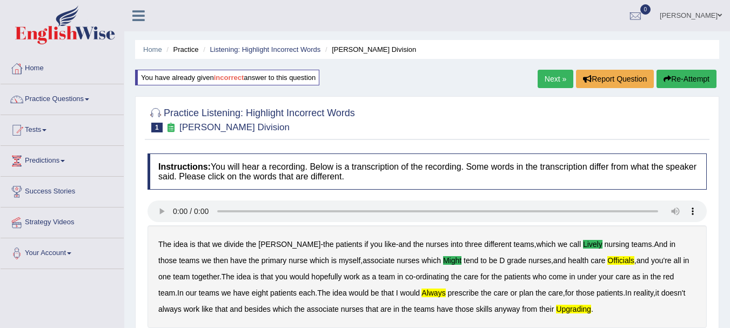
click at [548, 78] on link "Next »" at bounding box center [555, 79] width 36 height 18
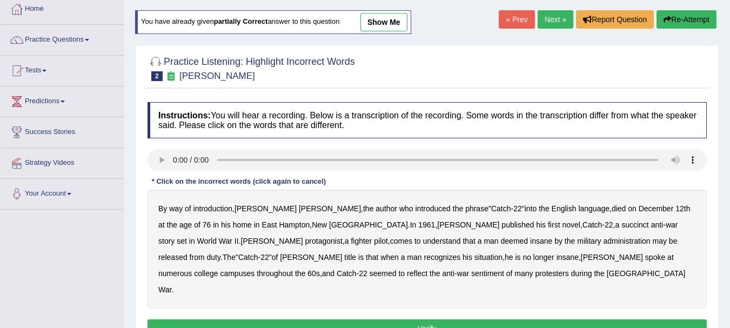
scroll to position [62, 0]
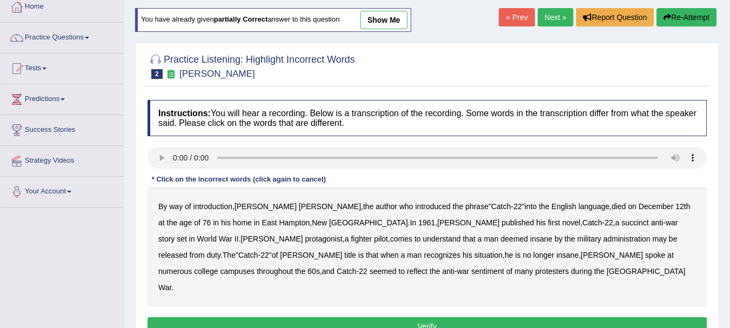
click at [603, 239] on b "administration" at bounding box center [626, 238] width 47 height 9
click at [474, 256] on b "situation" at bounding box center [488, 255] width 28 height 9
click at [427, 267] on b "reflect" at bounding box center [417, 271] width 21 height 9
click at [439, 317] on button "Verify" at bounding box center [426, 326] width 559 height 18
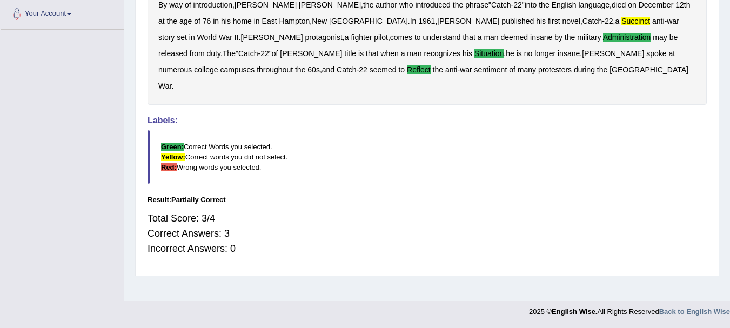
scroll to position [0, 0]
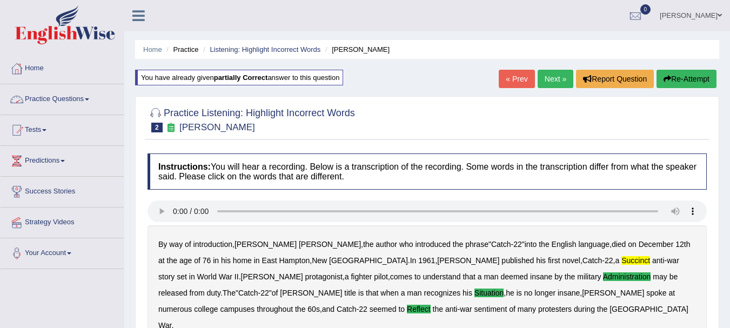
click at [107, 89] on link "Practice Questions" at bounding box center [62, 97] width 123 height 27
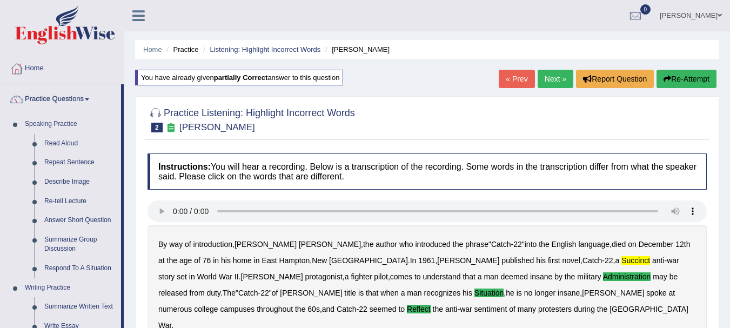
click at [133, 158] on div "Home Practice Listening: Highlight Incorrect Words [PERSON_NAME] You have alrea…" at bounding box center [427, 270] width 606 height 540
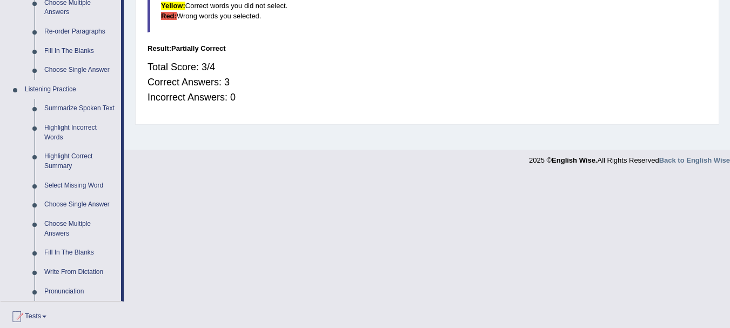
scroll to position [411, 0]
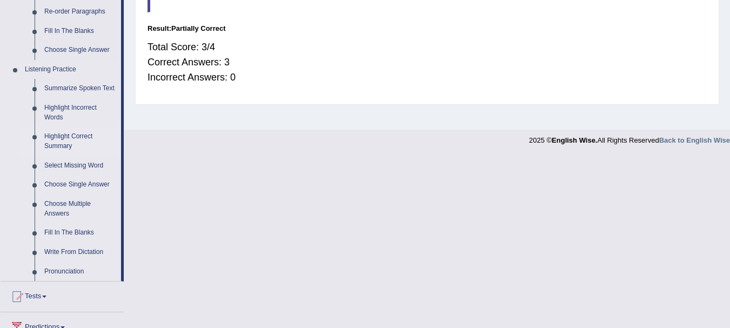
click at [87, 136] on link "Highlight Correct Summary" at bounding box center [80, 141] width 82 height 29
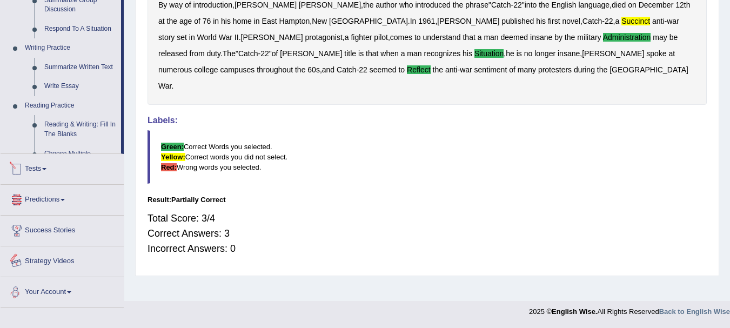
scroll to position [501, 0]
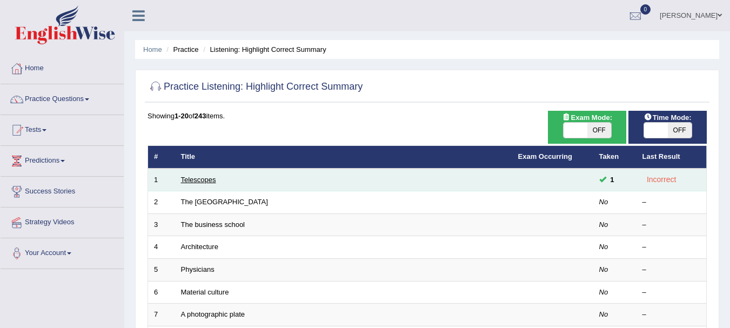
click at [189, 179] on link "Telescopes" at bounding box center [198, 180] width 35 height 8
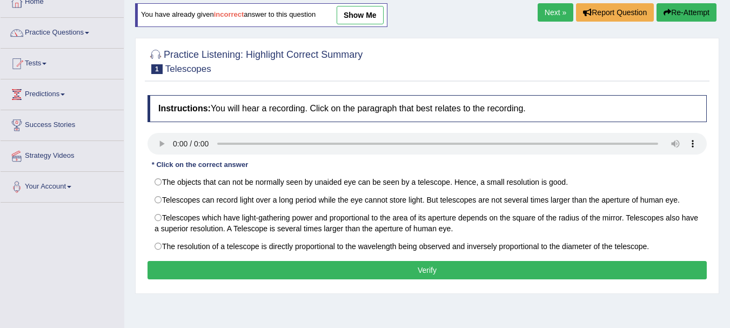
scroll to position [69, 0]
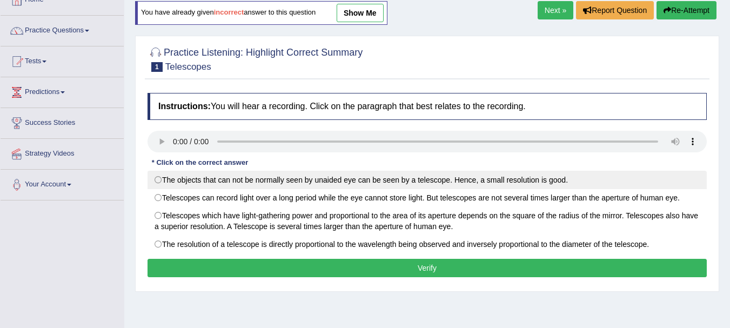
click at [629, 175] on label "The objects that can not be normally seen by unaided eye can be seen by a teles…" at bounding box center [426, 180] width 559 height 18
radio input "true"
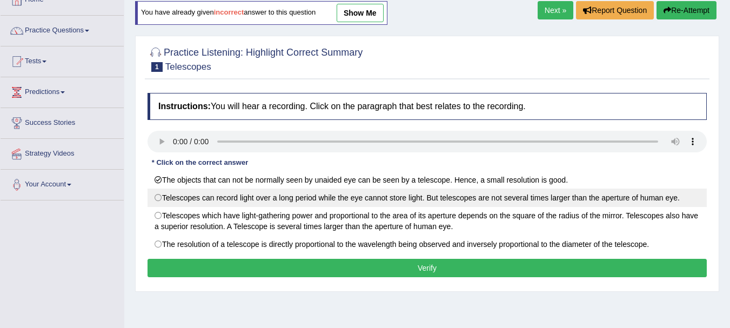
click at [588, 195] on label "Telescopes can record light over a long period while the eye cannot store light…" at bounding box center [426, 198] width 559 height 18
radio input "true"
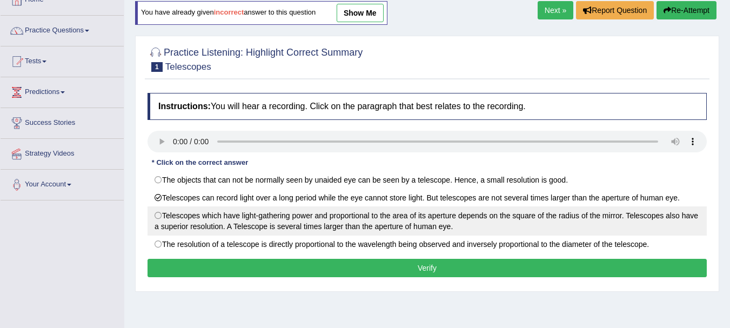
click at [469, 207] on label "Telescopes which have light-gathering power and proportional to the area of its…" at bounding box center [426, 220] width 559 height 29
radio input "true"
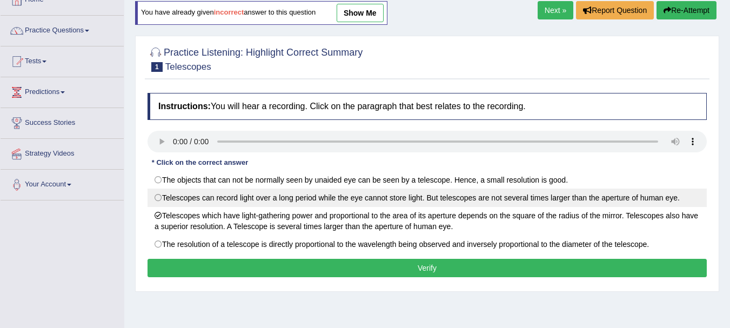
click at [474, 199] on label "Telescopes can record light over a long period while the eye cannot store light…" at bounding box center [426, 198] width 559 height 18
radio input "true"
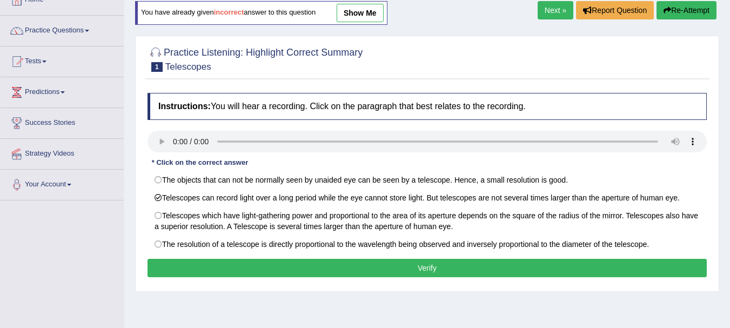
click at [440, 265] on button "Verify" at bounding box center [426, 268] width 559 height 18
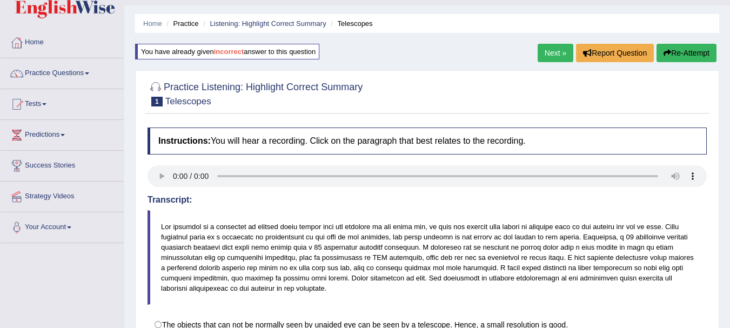
scroll to position [0, 0]
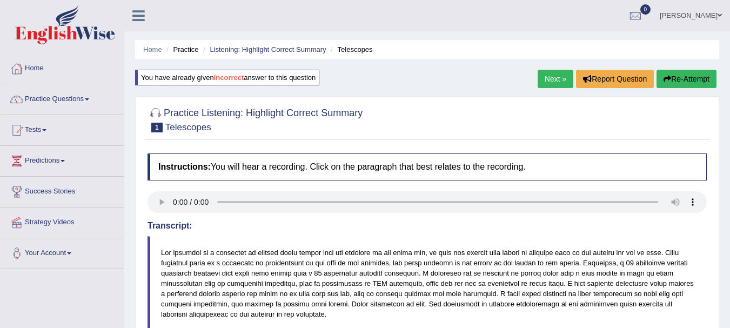
click at [550, 81] on link "Next »" at bounding box center [555, 79] width 36 height 18
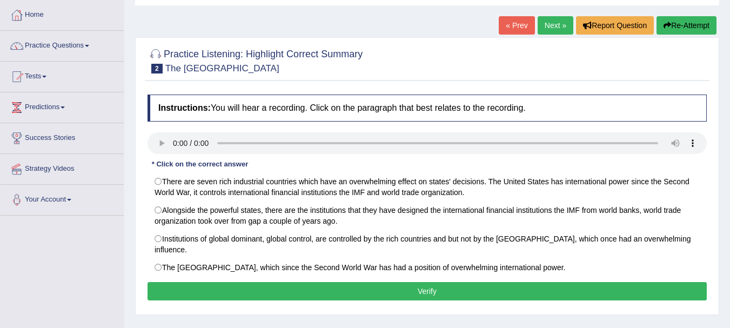
scroll to position [56, 0]
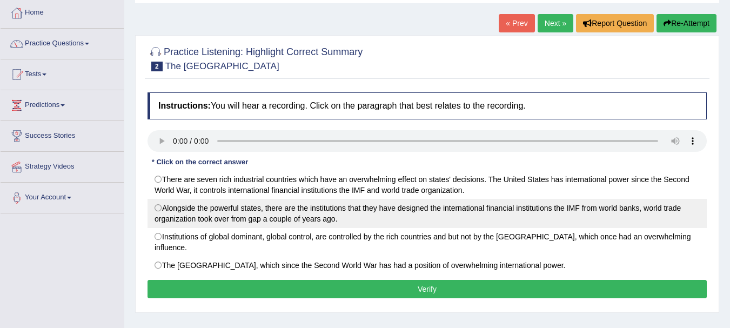
click at [165, 209] on label "Alongside the powerful states, there are the institutions that they have design…" at bounding box center [426, 213] width 559 height 29
radio input "true"
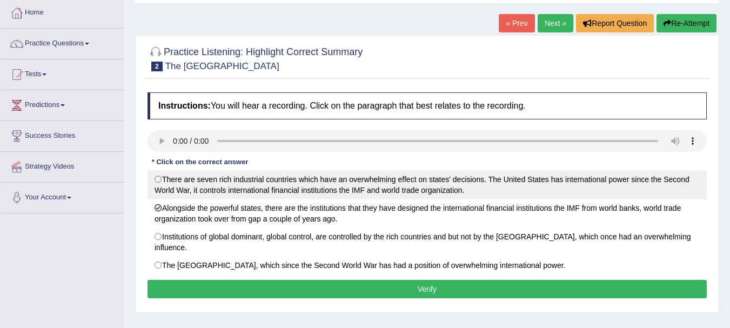
click at [173, 188] on label "There are seven rich industrial countries which have an overwhelming effect on …" at bounding box center [426, 184] width 559 height 29
radio input "true"
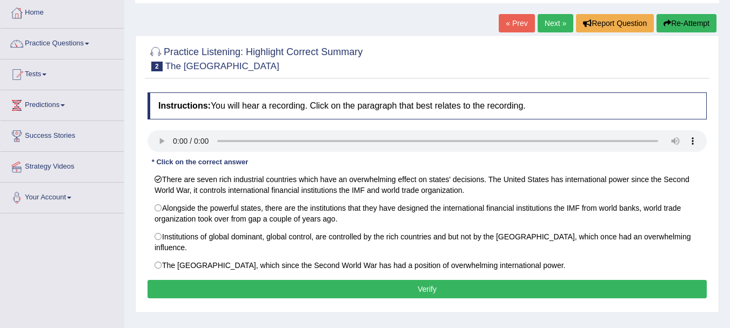
click at [274, 280] on button "Verify" at bounding box center [426, 289] width 559 height 18
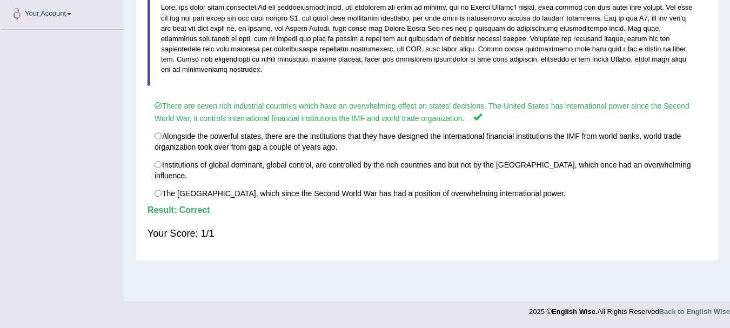
scroll to position [39, 0]
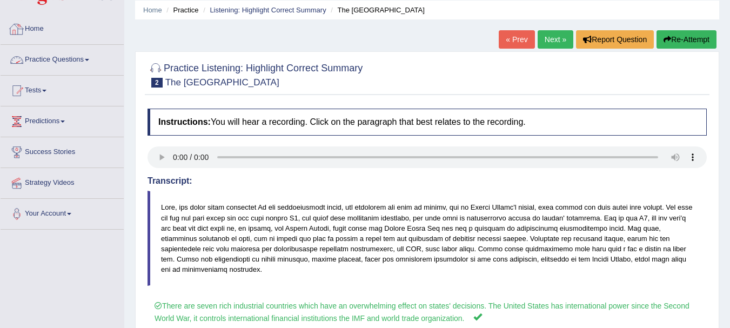
click at [88, 55] on link "Practice Questions" at bounding box center [62, 58] width 123 height 27
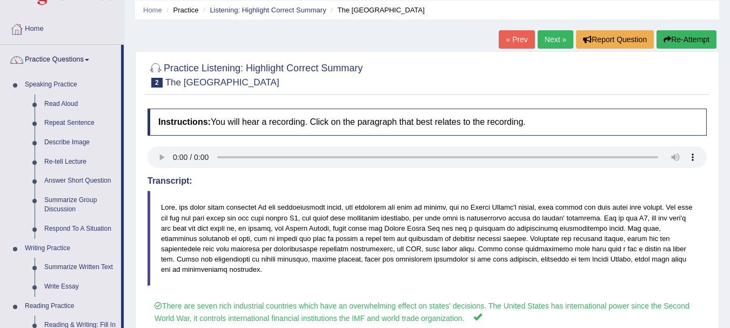
click at [126, 172] on div "Home Practice Listening: Highlight Correct Summary The [GEOGRAPHIC_DATA] « Prev…" at bounding box center [427, 231] width 606 height 540
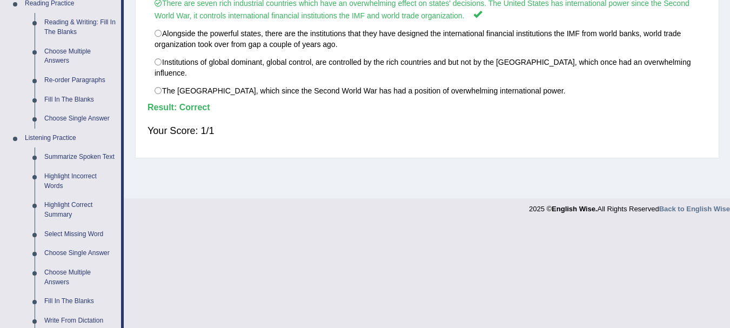
scroll to position [364, 0]
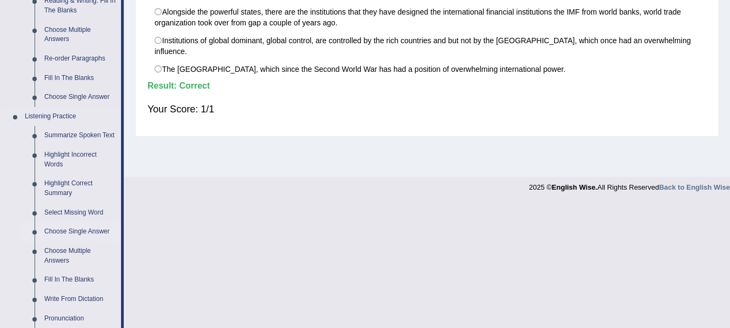
click at [69, 227] on link "Choose Single Answer" at bounding box center [80, 231] width 82 height 19
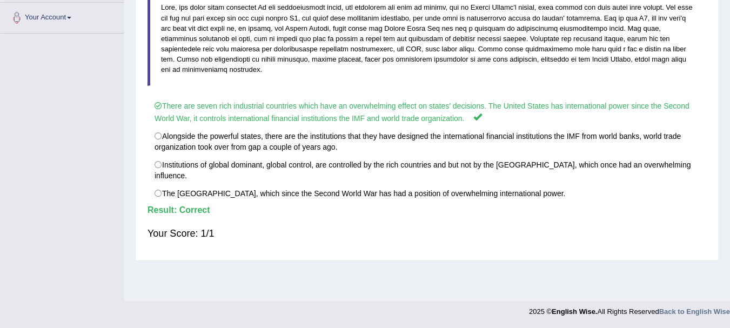
scroll to position [239, 0]
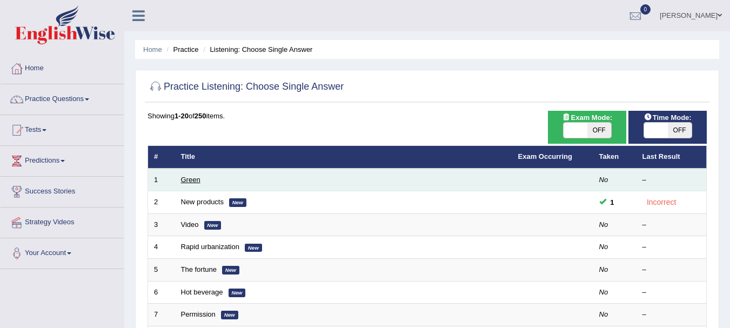
click at [184, 176] on link "Green" at bounding box center [190, 180] width 19 height 8
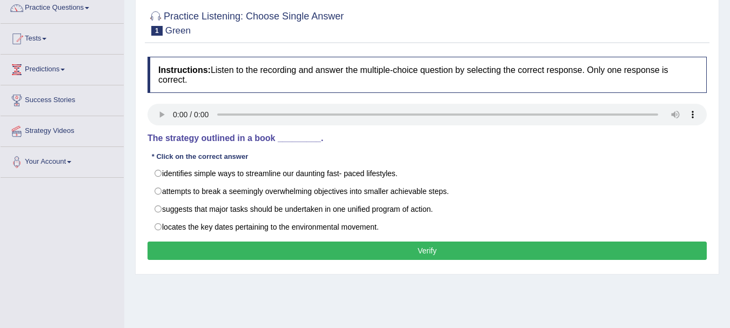
scroll to position [90, 0]
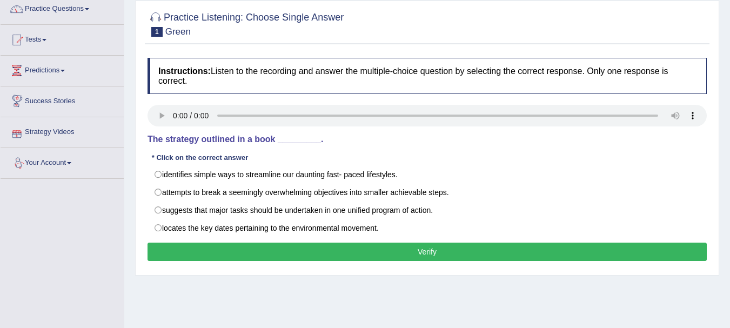
click at [170, 101] on div "Instructions: Listen to the recording and answer the multiple-choice question b…" at bounding box center [427, 160] width 565 height 217
click at [189, 91] on div "Instructions: Listen to the recording and answer the multiple-choice question b…" at bounding box center [427, 160] width 565 height 217
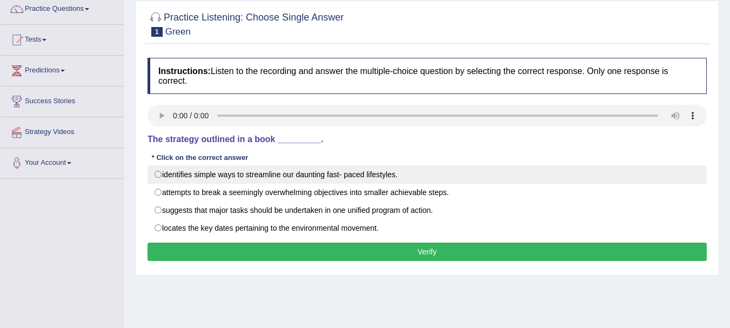
click at [161, 173] on label "identifies simple ways to streamline our daunting fast- paced lifestyles." at bounding box center [426, 174] width 559 height 18
radio input "true"
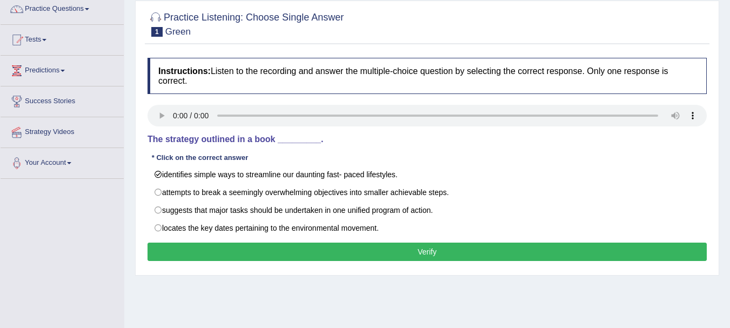
click at [238, 244] on button "Verify" at bounding box center [426, 252] width 559 height 18
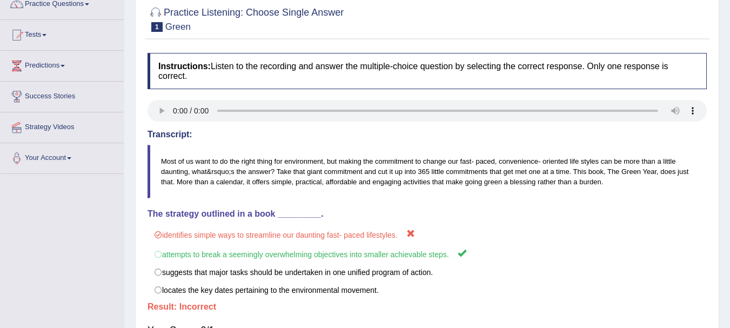
scroll to position [97, 0]
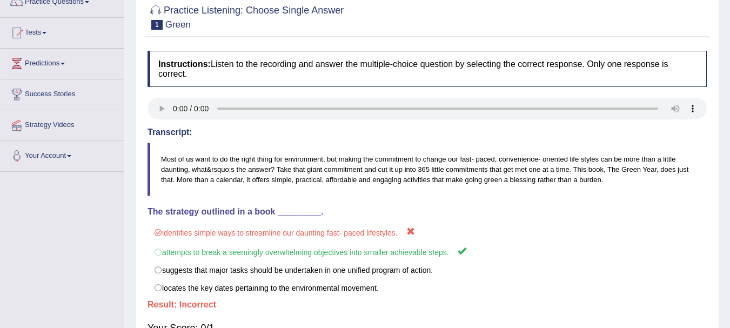
click at [728, 53] on div "Home Practice Listening: Choose Single Answer Green Next » Report Question Re-A…" at bounding box center [427, 173] width 606 height 540
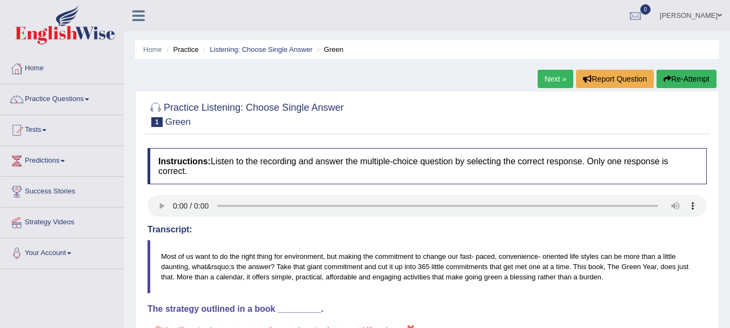
click at [555, 82] on link "Next »" at bounding box center [555, 79] width 36 height 18
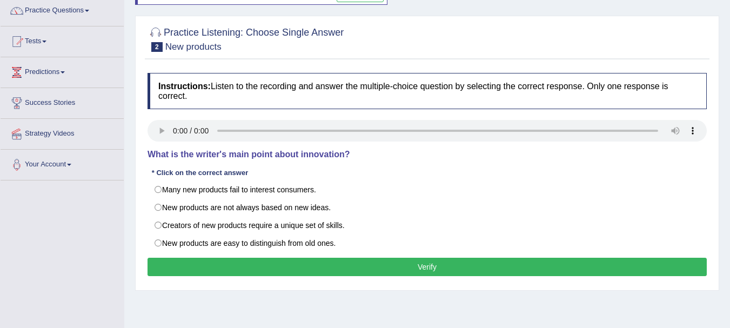
scroll to position [89, 0]
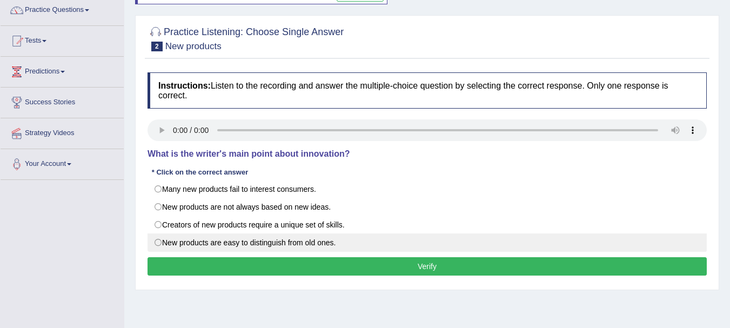
click at [158, 246] on label "New products are easy to distinguish from old ones." at bounding box center [426, 242] width 559 height 18
radio input "true"
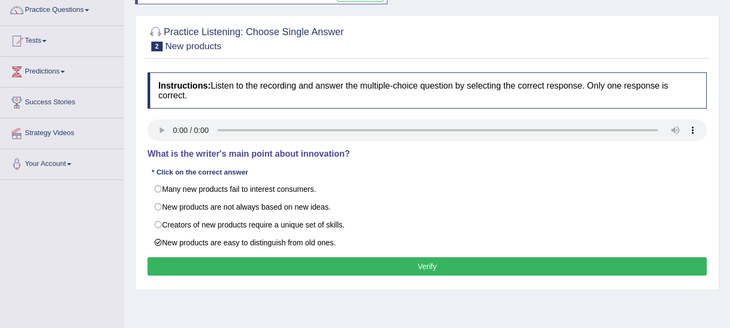
click at [199, 259] on button "Verify" at bounding box center [426, 266] width 559 height 18
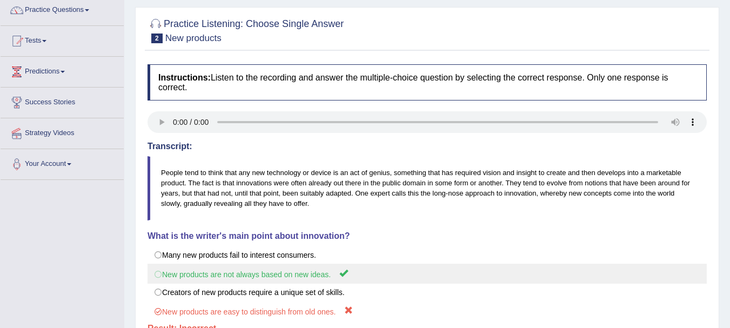
click at [159, 274] on label "New products are not always based on new ideas." at bounding box center [426, 274] width 559 height 20
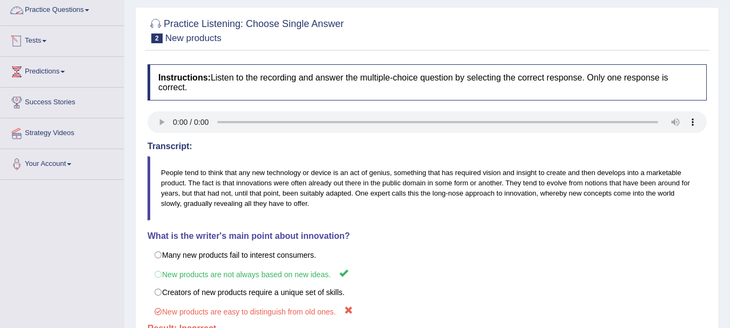
click at [92, 12] on link "Practice Questions" at bounding box center [62, 8] width 123 height 27
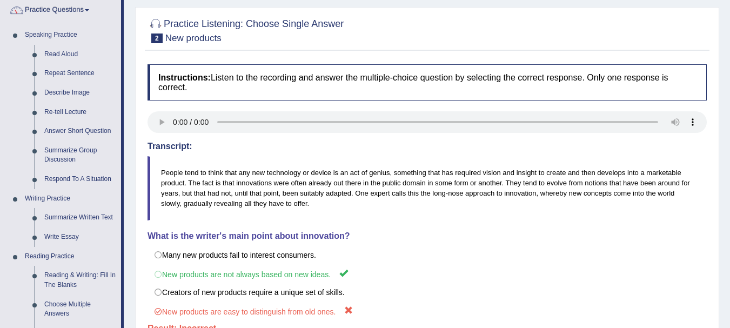
click at [132, 153] on div "Home Practice Listening: Choose Single Answer New products You have already giv…" at bounding box center [427, 181] width 606 height 540
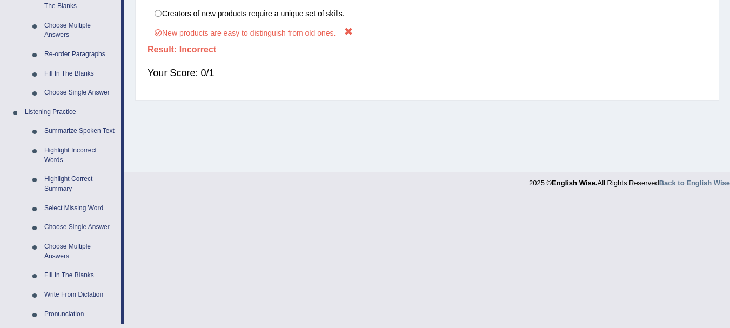
scroll to position [370, 0]
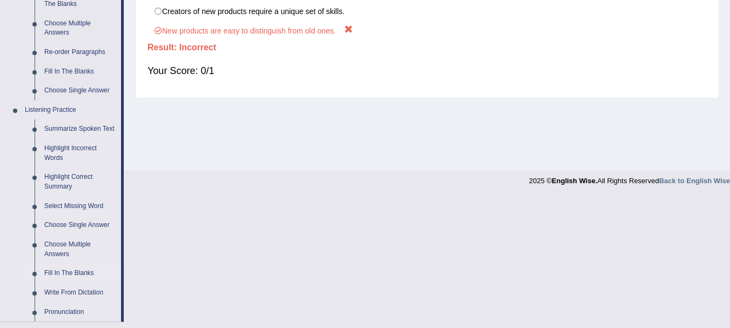
click at [71, 271] on link "Fill In The Blanks" at bounding box center [80, 273] width 82 height 19
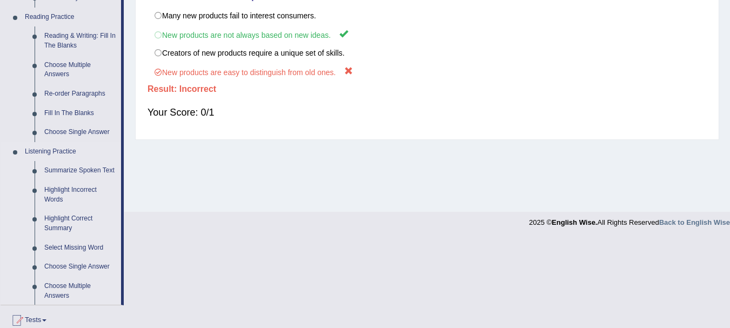
scroll to position [519, 0]
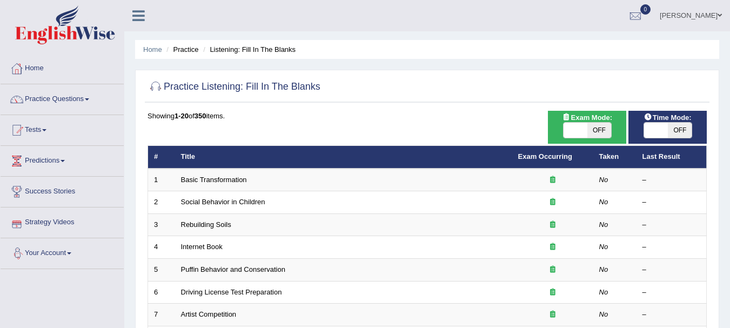
click at [219, 180] on link "Basic Transformation" at bounding box center [214, 180] width 66 height 8
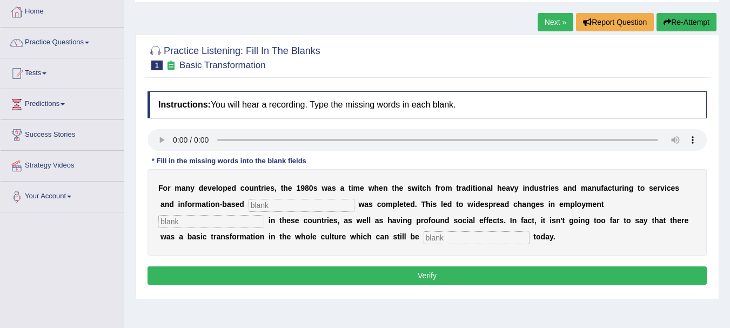
scroll to position [86, 0]
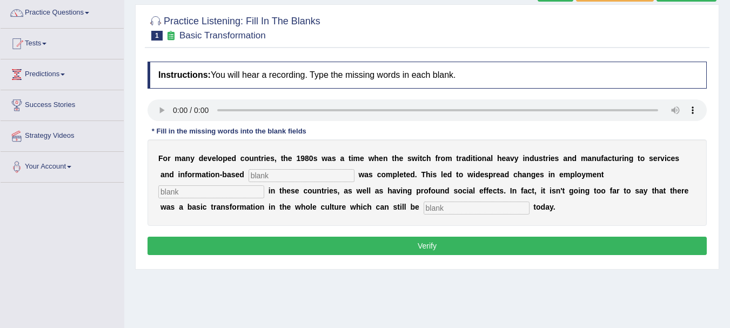
click at [285, 170] on input "text" at bounding box center [301, 175] width 106 height 13
type input "i"
type input "enterprises"
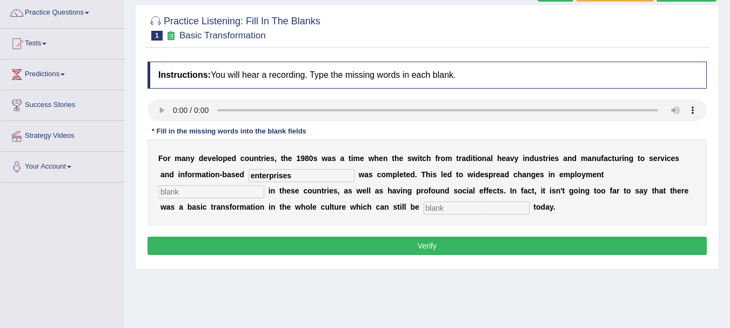
click at [428, 207] on input "text" at bounding box center [477, 207] width 106 height 13
type input "hopeful"
click at [408, 241] on button "Verify" at bounding box center [426, 246] width 559 height 18
click at [451, 251] on button "Verify" at bounding box center [426, 246] width 559 height 18
click at [227, 185] on input "text" at bounding box center [211, 191] width 106 height 13
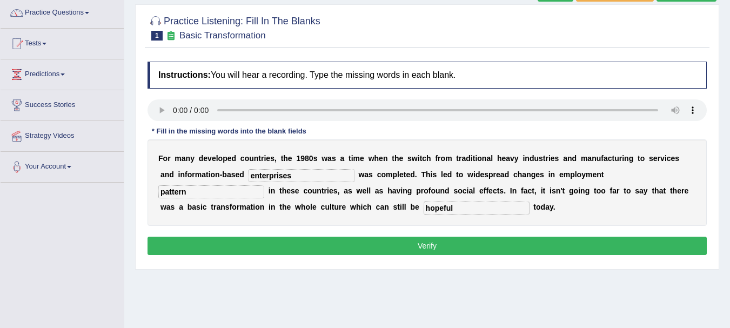
type input "pattern"
click at [300, 248] on button "Verify" at bounding box center [426, 246] width 559 height 18
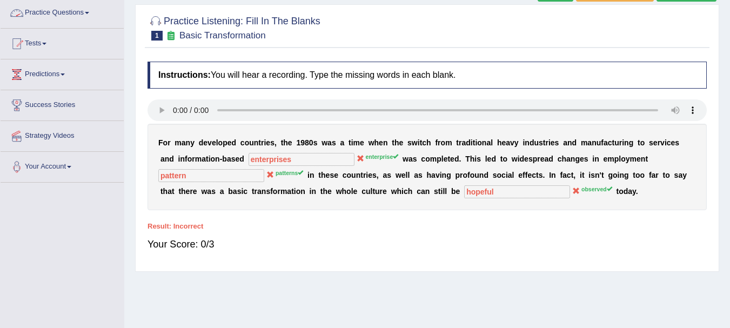
click at [71, 5] on link "Practice Questions" at bounding box center [62, 11] width 123 height 27
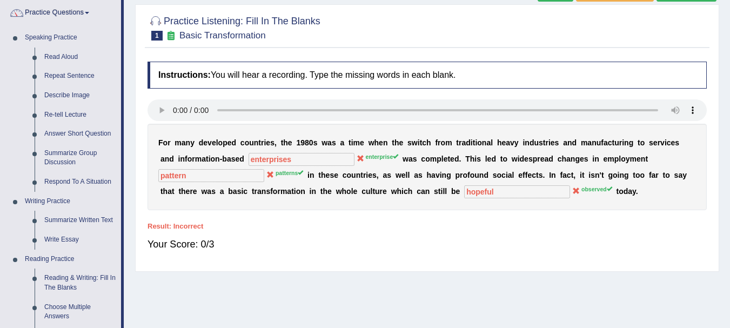
click at [131, 256] on div "Home Practice Listening: Fill In The Blanks Basic Transformation Next » Report …" at bounding box center [427, 184] width 606 height 540
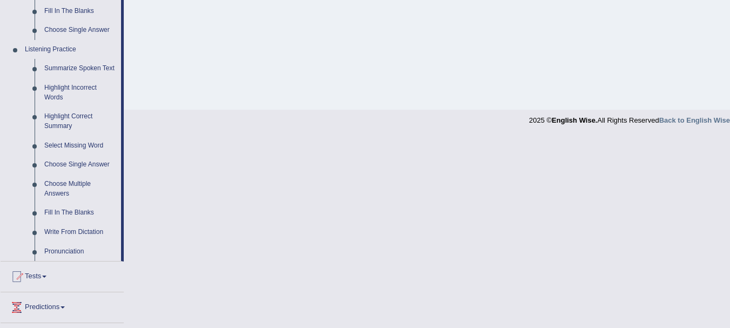
scroll to position [475, 0]
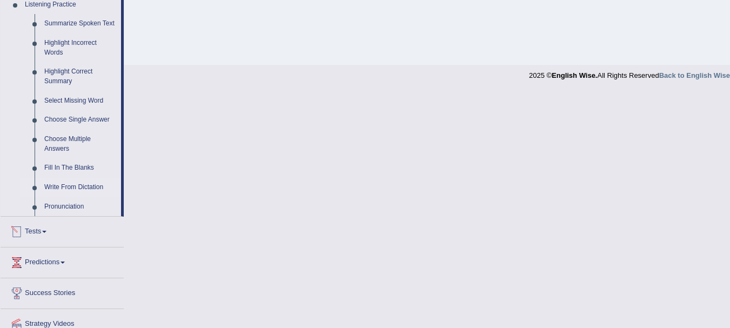
click at [96, 185] on link "Write From Dictation" at bounding box center [80, 187] width 82 height 19
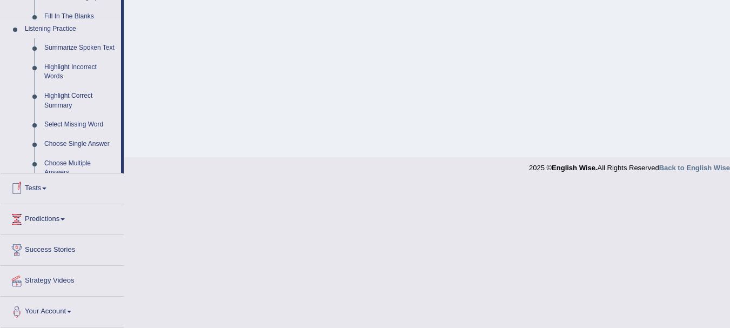
scroll to position [239, 0]
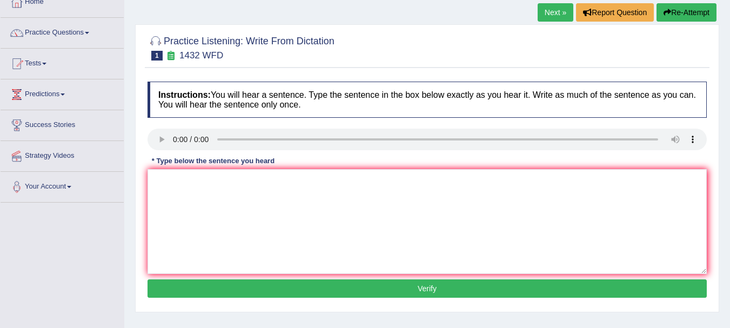
scroll to position [57, 0]
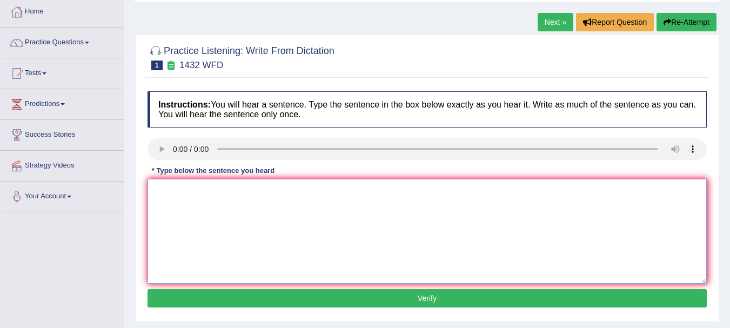
click at [204, 216] on textarea at bounding box center [426, 231] width 559 height 105
click at [287, 187] on textarea "more physical activity are essentinal" at bounding box center [426, 231] width 559 height 105
type textarea "more physical activity is benifit aur benifisical to health healths"
click at [441, 300] on button "Verify" at bounding box center [426, 298] width 559 height 18
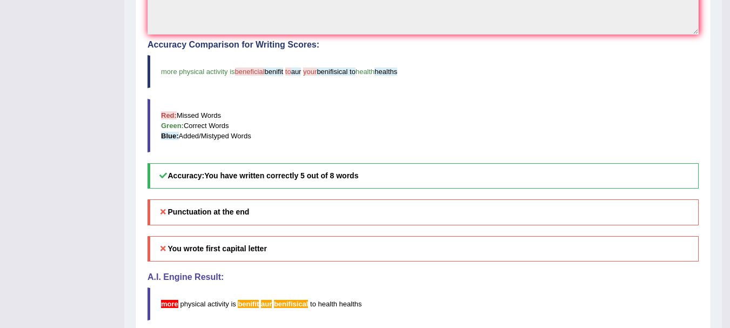
scroll to position [325, 0]
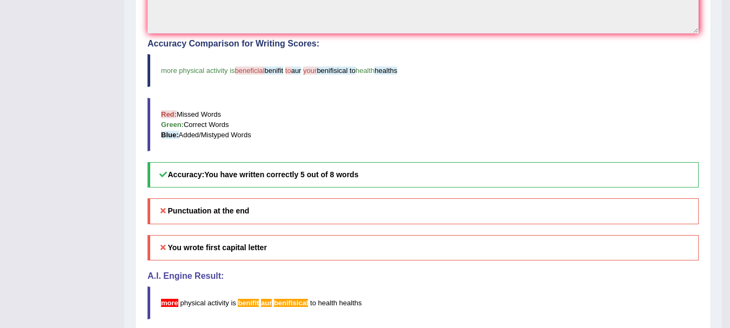
drag, startPoint x: 737, startPoint y: 118, endPoint x: 737, endPoint y: 236, distance: 118.3
click at [674, 96] on div "Accuracy Comparison for Writing Scores: more physical activity is beneficial be…" at bounding box center [422, 113] width 551 height 149
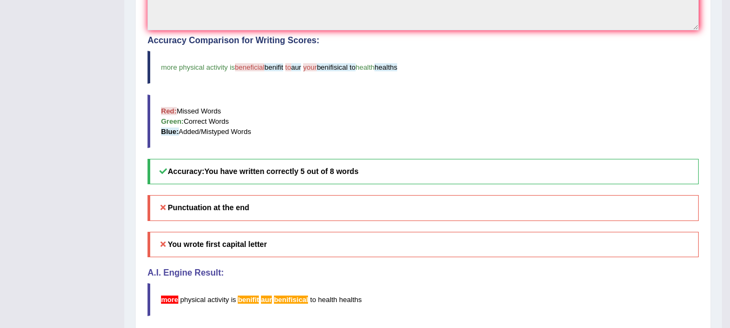
scroll to position [42, 0]
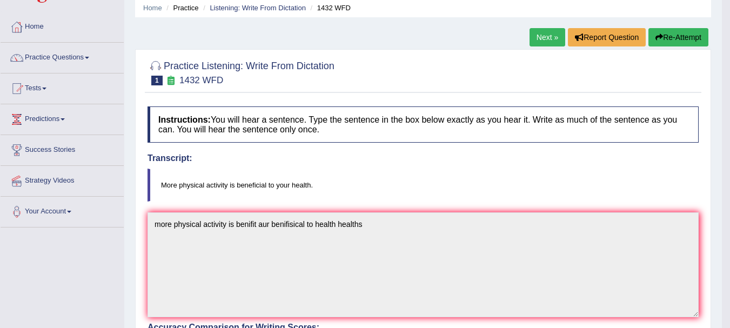
click at [555, 39] on link "Next »" at bounding box center [547, 37] width 36 height 18
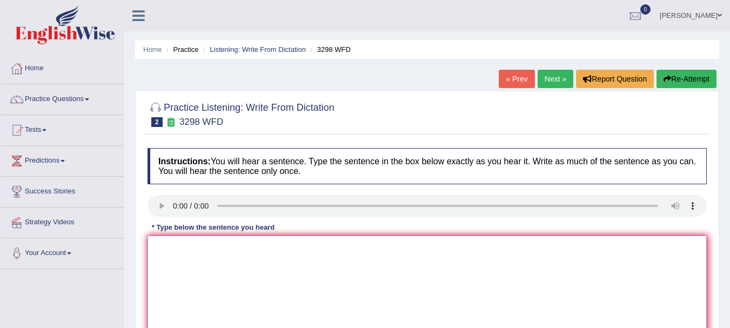
click at [189, 244] on textarea at bounding box center [426, 288] width 559 height 105
click at [271, 257] on textarea "Animals behaviours" at bounding box center [426, 288] width 559 height 105
click at [297, 247] on textarea "Animals behaviours appers" at bounding box center [426, 288] width 559 height 105
click at [283, 248] on textarea "Animals behaviours appers to contain similar and" at bounding box center [426, 288] width 559 height 105
click at [354, 251] on textarea "Animals behaviours appers to contain both similar and" at bounding box center [426, 288] width 559 height 105
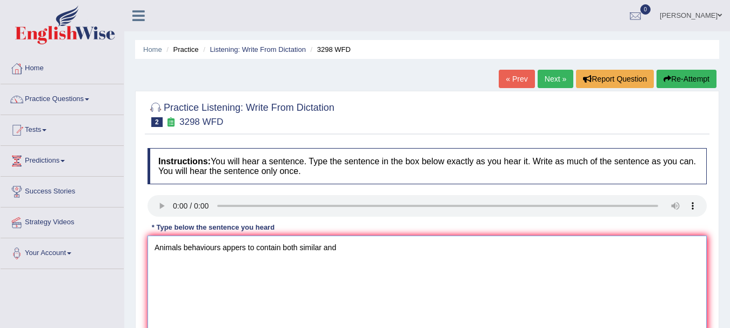
click at [358, 252] on textarea "Animals behaviours appers to contain both similar and" at bounding box center [426, 288] width 559 height 105
click at [340, 244] on textarea "Animals behaviours appers to contain both similar and humans" at bounding box center [426, 288] width 559 height 105
click at [456, 239] on textarea "Animals behaviours appers to contain both similar and ask to humans" at bounding box center [426, 288] width 559 height 105
type textarea "Animals behaviours appers to contain both similar and ask to humans."
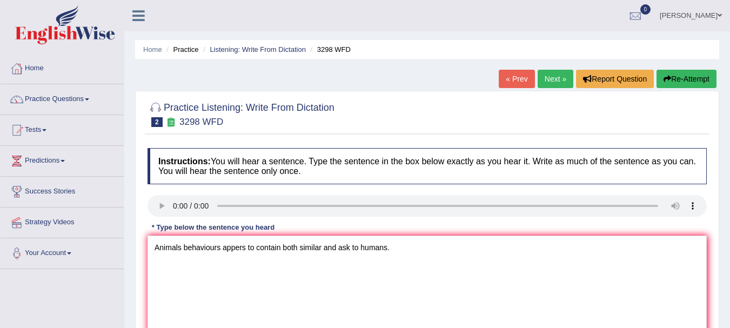
click at [713, 177] on div "Practice Listening: Write From Dictation 2 3298 WFD Instructions: You will hear…" at bounding box center [427, 235] width 584 height 288
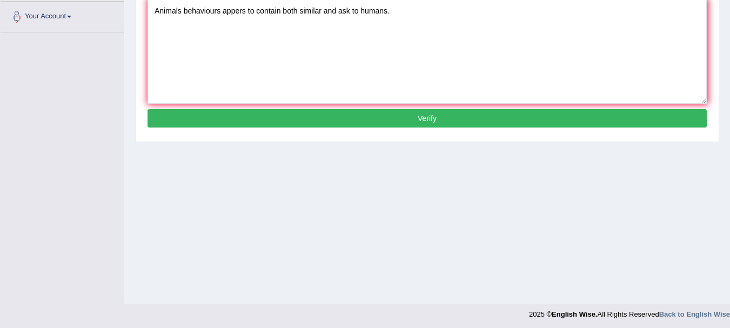
scroll to position [239, 0]
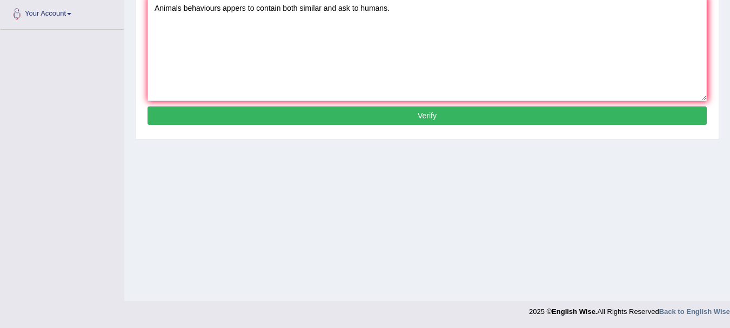
click at [482, 125] on div "Instructions: You will hear a sentence. Type the sentence in the box below exac…" at bounding box center [427, 18] width 565 height 230
click at [456, 114] on button "Verify" at bounding box center [426, 115] width 559 height 18
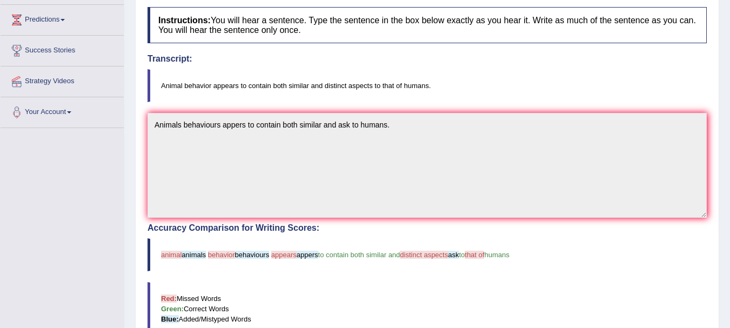
scroll to position [170, 0]
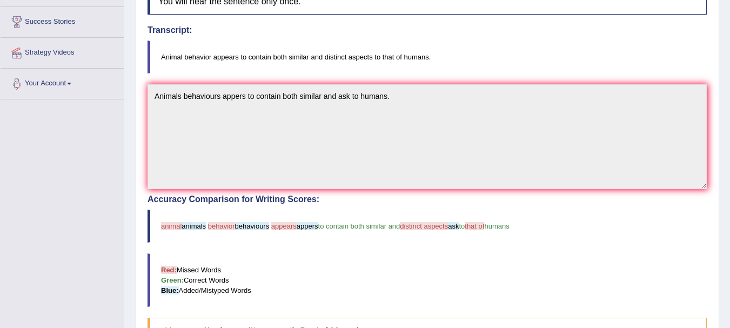
drag, startPoint x: 397, startPoint y: 56, endPoint x: 335, endPoint y: 56, distance: 61.6
click at [335, 56] on blockquote "Animal behavior appears to contain both similar and distinct aspects to that of…" at bounding box center [426, 57] width 559 height 33
drag, startPoint x: 160, startPoint y: 56, endPoint x: 170, endPoint y: 56, distance: 9.7
click at [170, 56] on blockquote "Animal behavior appears to contain both similar and distinct aspects to that of…" at bounding box center [426, 57] width 559 height 33
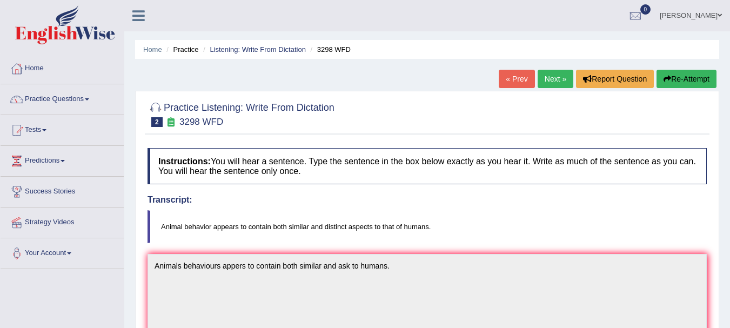
click at [669, 77] on button "Re-Attempt" at bounding box center [686, 79] width 60 height 18
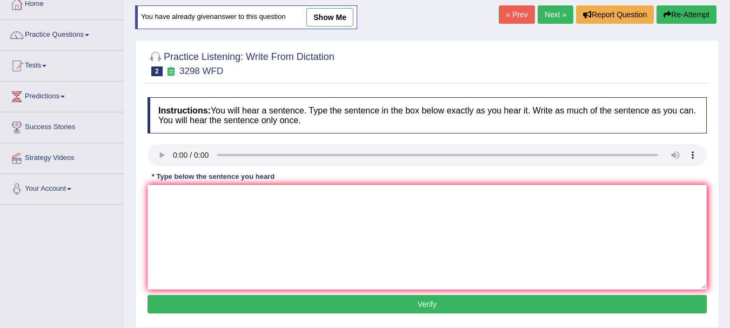
scroll to position [71, 0]
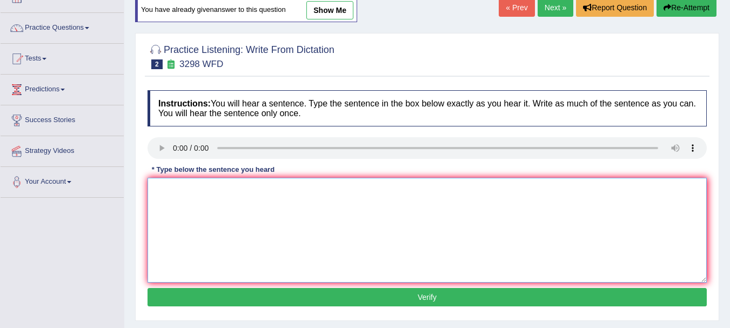
click at [509, 247] on textarea at bounding box center [426, 230] width 559 height 105
click at [250, 192] on textarea "Animal behaviour" at bounding box center [426, 230] width 559 height 105
click at [245, 189] on textarea "Animal behaviour appears similar" at bounding box center [426, 230] width 559 height 105
click at [279, 190] on textarea "Animal behaviour appears to contain similar" at bounding box center [426, 230] width 559 height 105
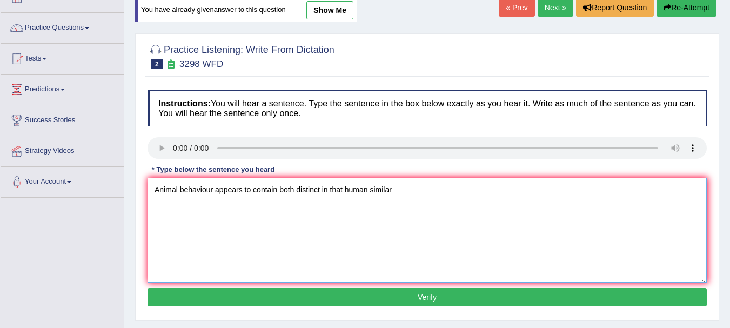
click at [380, 190] on textarea "Animal behaviour appears to contain both distinct in that human similar" at bounding box center [426, 230] width 559 height 105
click at [282, 191] on textarea "Animal behaviour appears to contain both distinct in that human" at bounding box center [426, 230] width 559 height 105
click at [279, 189] on textarea "Animal behaviour appears to contain both distinct in that human" at bounding box center [426, 230] width 559 height 105
paste textarea "similar"
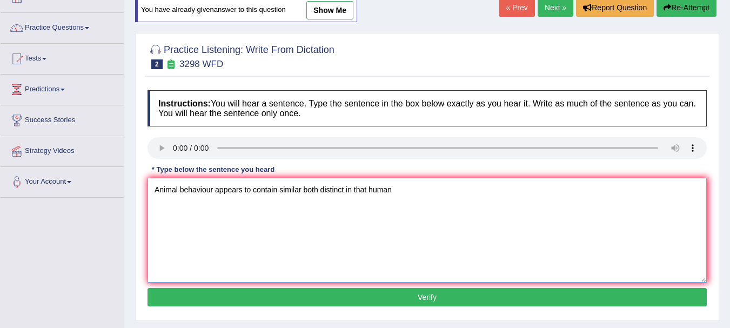
type textarea "Animal behaviour appears to contain similar both distinct in that human"
click at [352, 297] on button "Verify" at bounding box center [426, 297] width 559 height 18
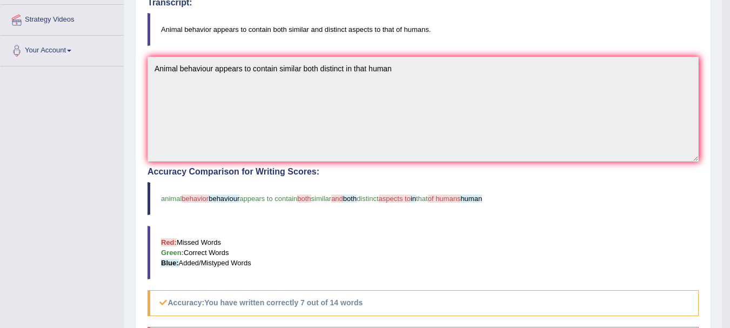
scroll to position [200, 0]
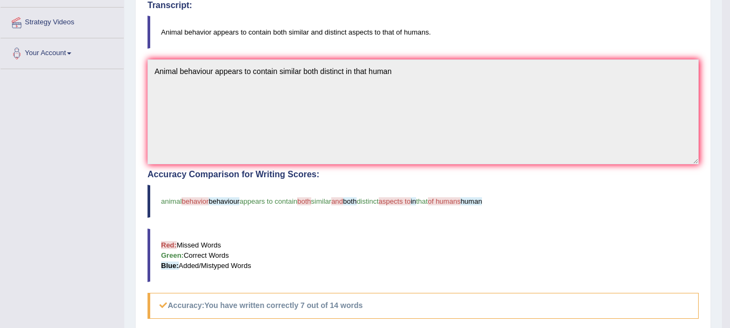
drag, startPoint x: 722, startPoint y: 176, endPoint x: 722, endPoint y: 204, distance: 28.6
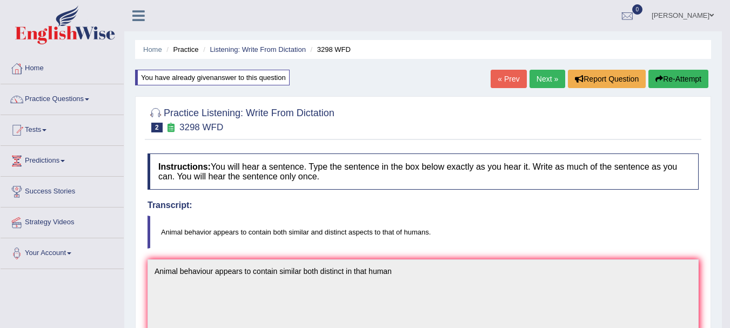
scroll to position [287, 0]
